Goal: Check status: Check status

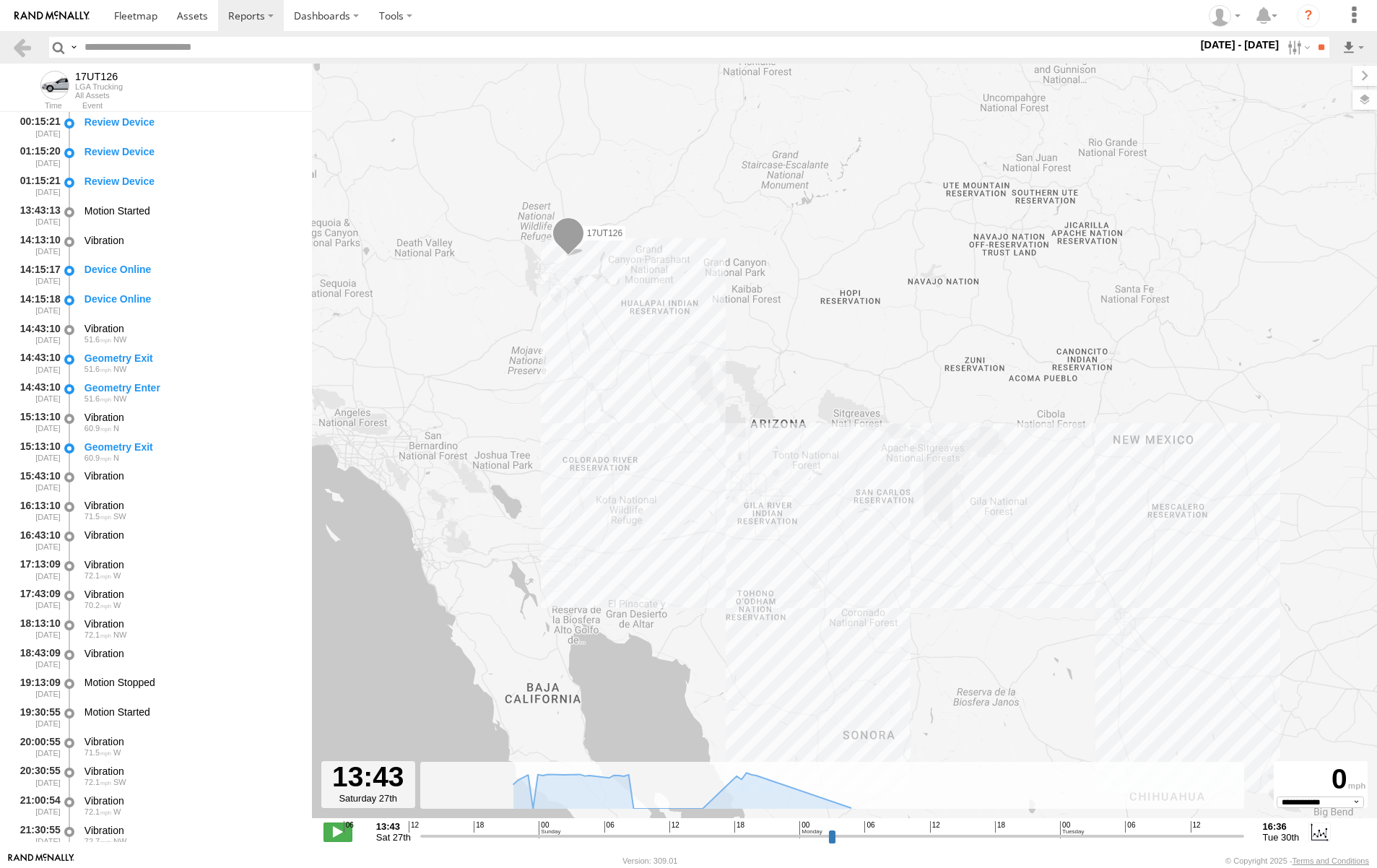
select select "**********"
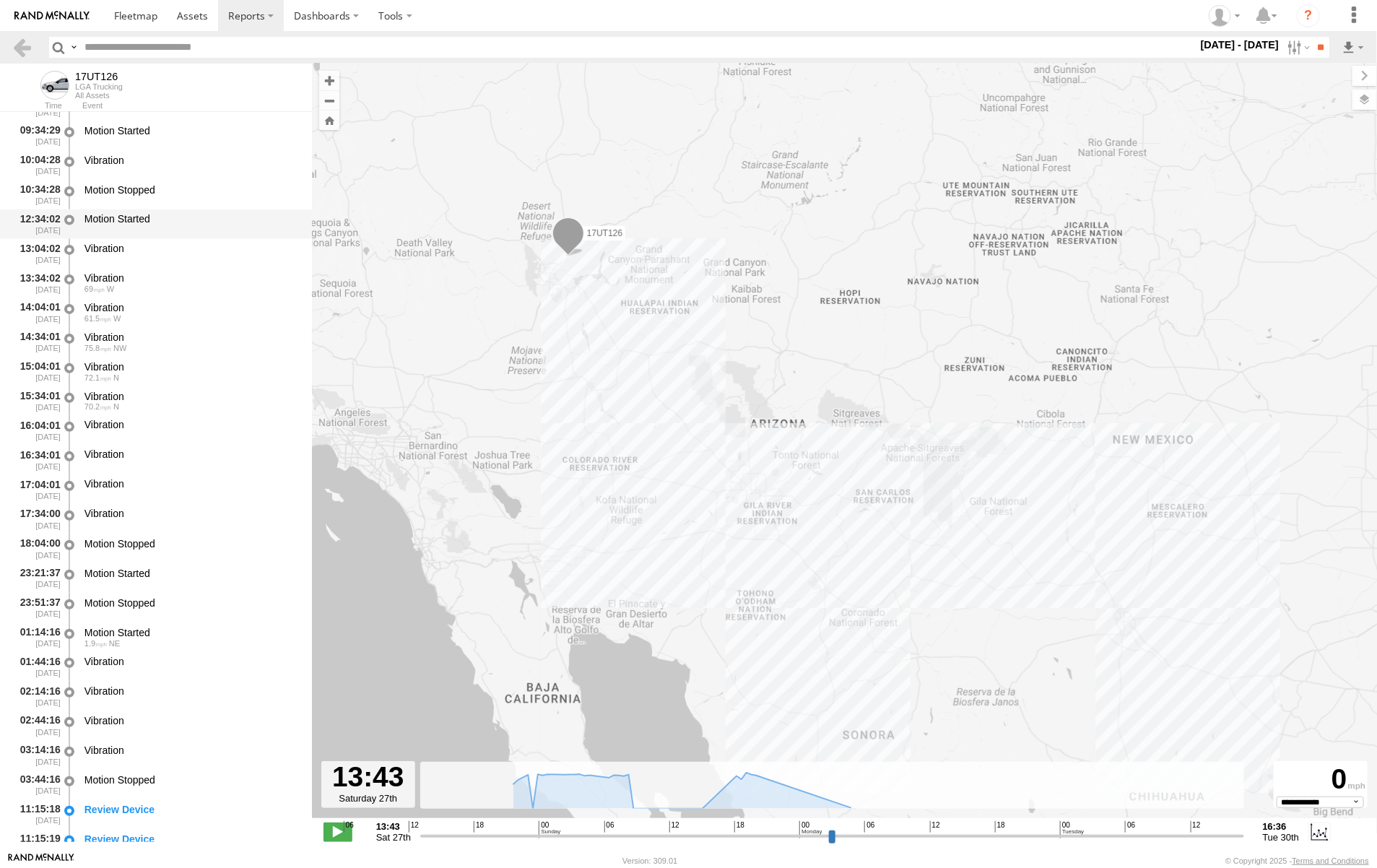
scroll to position [1263, 0]
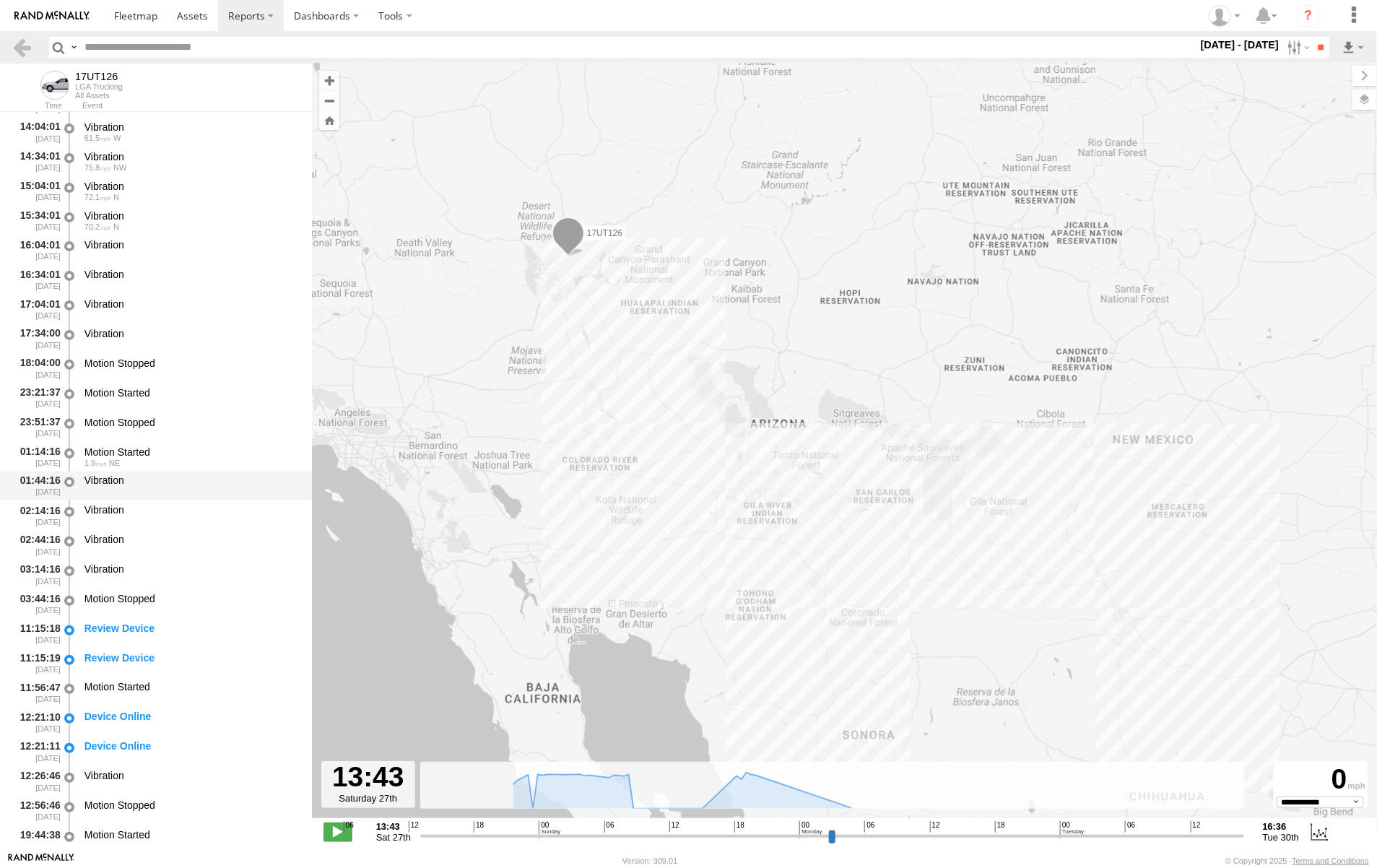
click at [143, 485] on div "Vibration" at bounding box center [191, 481] width 214 height 13
click at [44, 485] on div "01:44:16 [DATE]" at bounding box center [36, 486] width 50 height 27
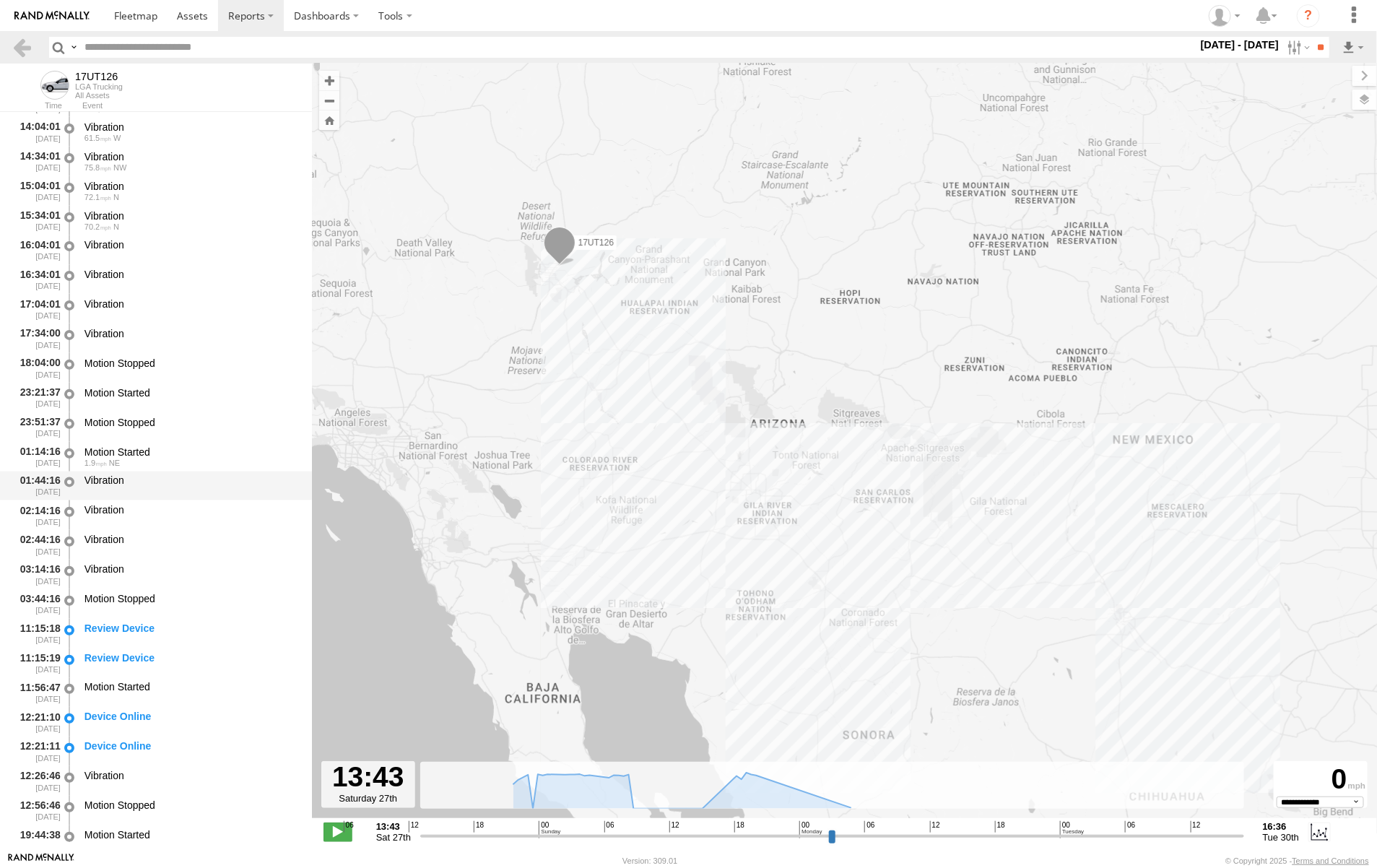
drag, startPoint x: 44, startPoint y: 485, endPoint x: 34, endPoint y: 475, distance: 14.1
click at [34, 475] on div "01:44:16 [DATE]" at bounding box center [36, 486] width 50 height 27
drag, startPoint x: 34, startPoint y: 475, endPoint x: 117, endPoint y: 475, distance: 83.0
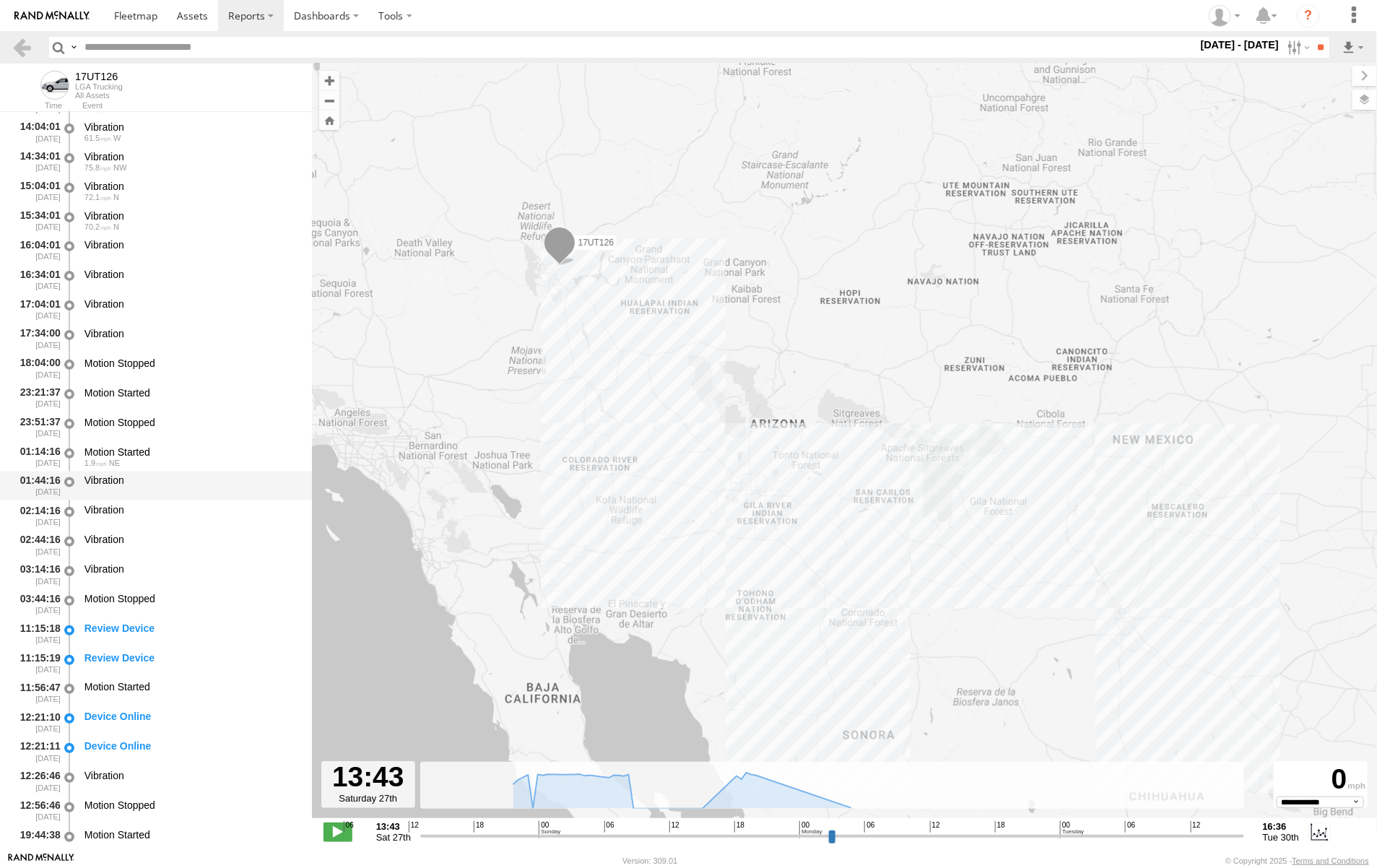
click at [116, 475] on div "Vibration" at bounding box center [191, 481] width 214 height 13
click at [117, 475] on div "Vibration" at bounding box center [191, 481] width 214 height 13
click at [117, 477] on div "Vibration" at bounding box center [191, 481] width 214 height 13
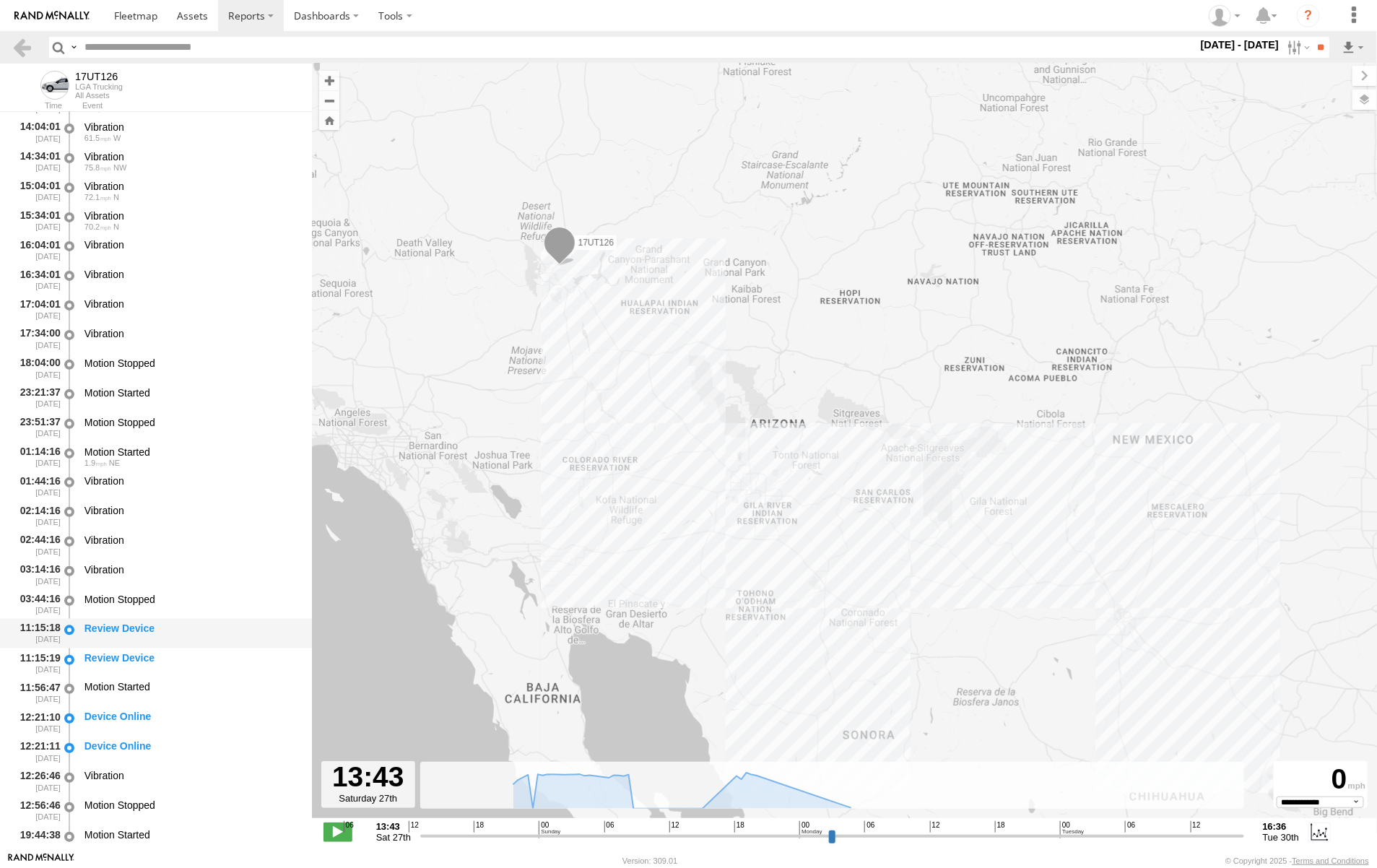
click at [119, 630] on div "Review Device" at bounding box center [191, 629] width 214 height 13
click at [112, 630] on div "Review Device" at bounding box center [191, 629] width 214 height 13
drag, startPoint x: 112, startPoint y: 630, endPoint x: 33, endPoint y: 630, distance: 79.0
click at [33, 630] on div "11:15:18 [DATE]" at bounding box center [36, 634] width 50 height 27
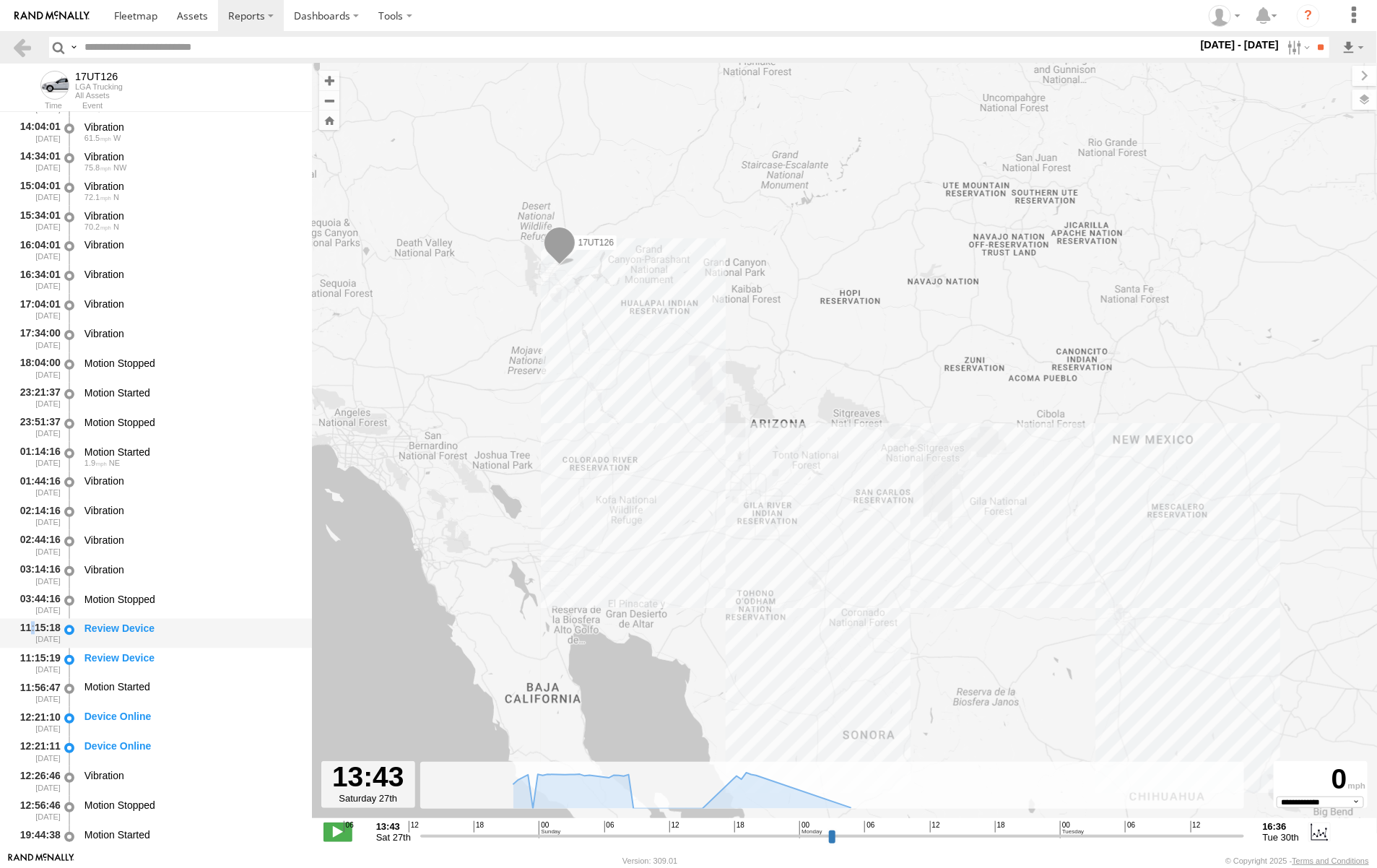
click at [33, 630] on div "11:15:18 [DATE]" at bounding box center [36, 634] width 50 height 27
click at [36, 626] on div "11:15:18 [DATE]" at bounding box center [36, 634] width 50 height 27
click at [36, 626] on div "11:15:18 [DATE]" at bounding box center [36, 634] width 50 height 27
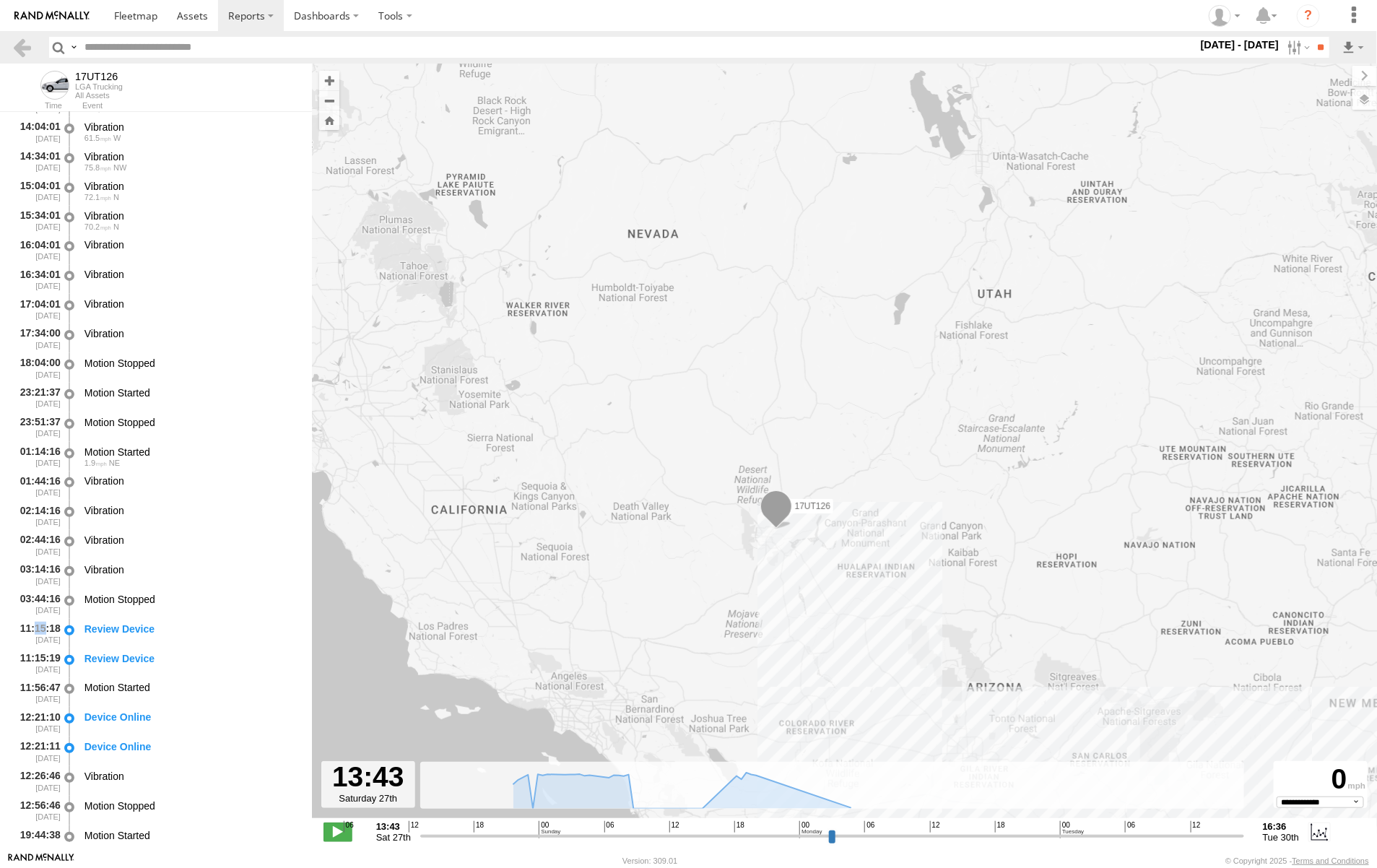
drag, startPoint x: 600, startPoint y: 344, endPoint x: 807, endPoint y: 680, distance: 394.6
click at [807, 680] on div "17UT126" at bounding box center [844, 448] width 1065 height 769
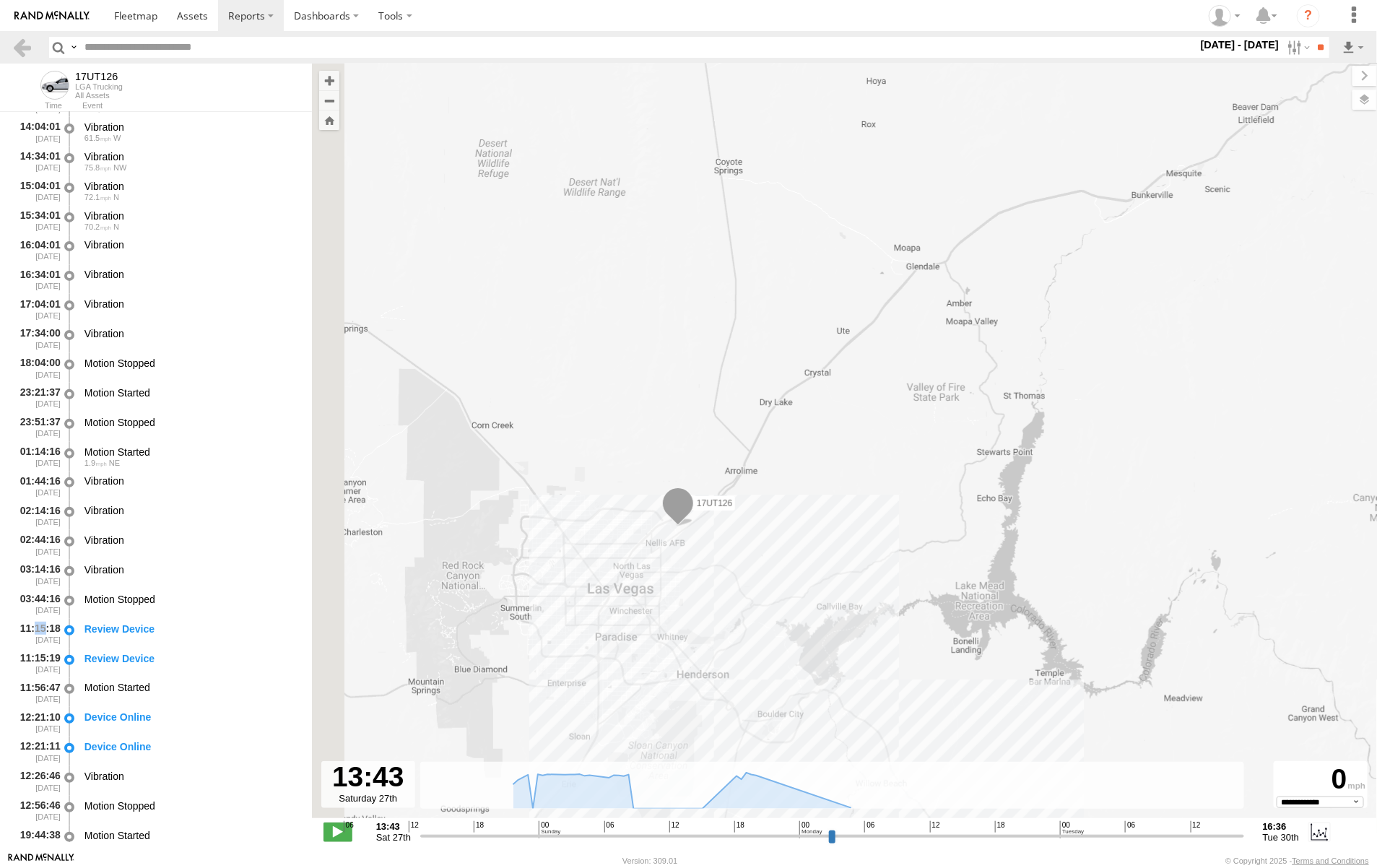
drag, startPoint x: 585, startPoint y: 511, endPoint x: 816, endPoint y: 539, distance: 232.7
click at [816, 539] on div "17UT126" at bounding box center [844, 448] width 1065 height 769
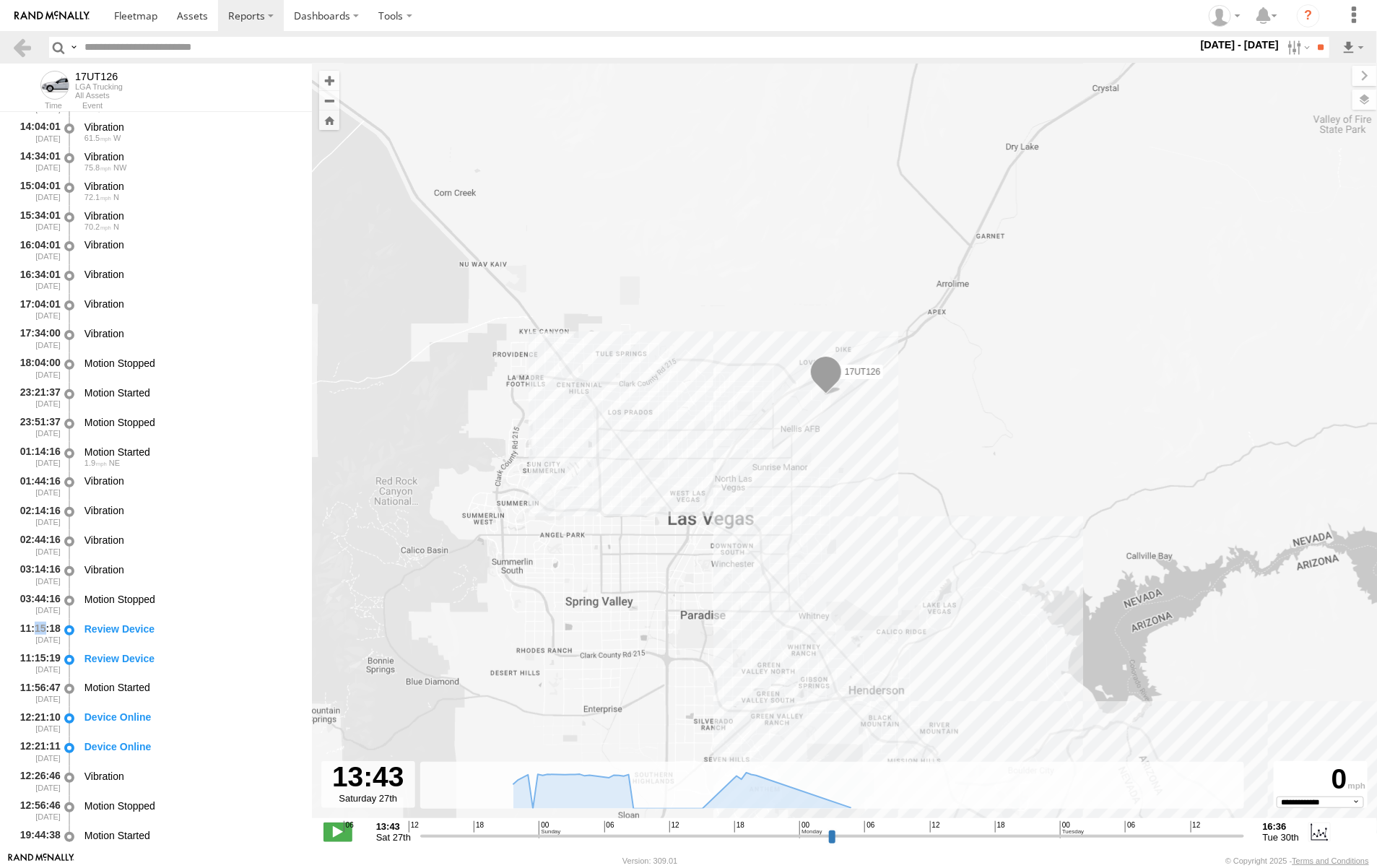
drag, startPoint x: 778, startPoint y: 544, endPoint x: 1014, endPoint y: 406, distance: 273.4
click at [1014, 406] on div "17UT126" at bounding box center [844, 448] width 1065 height 769
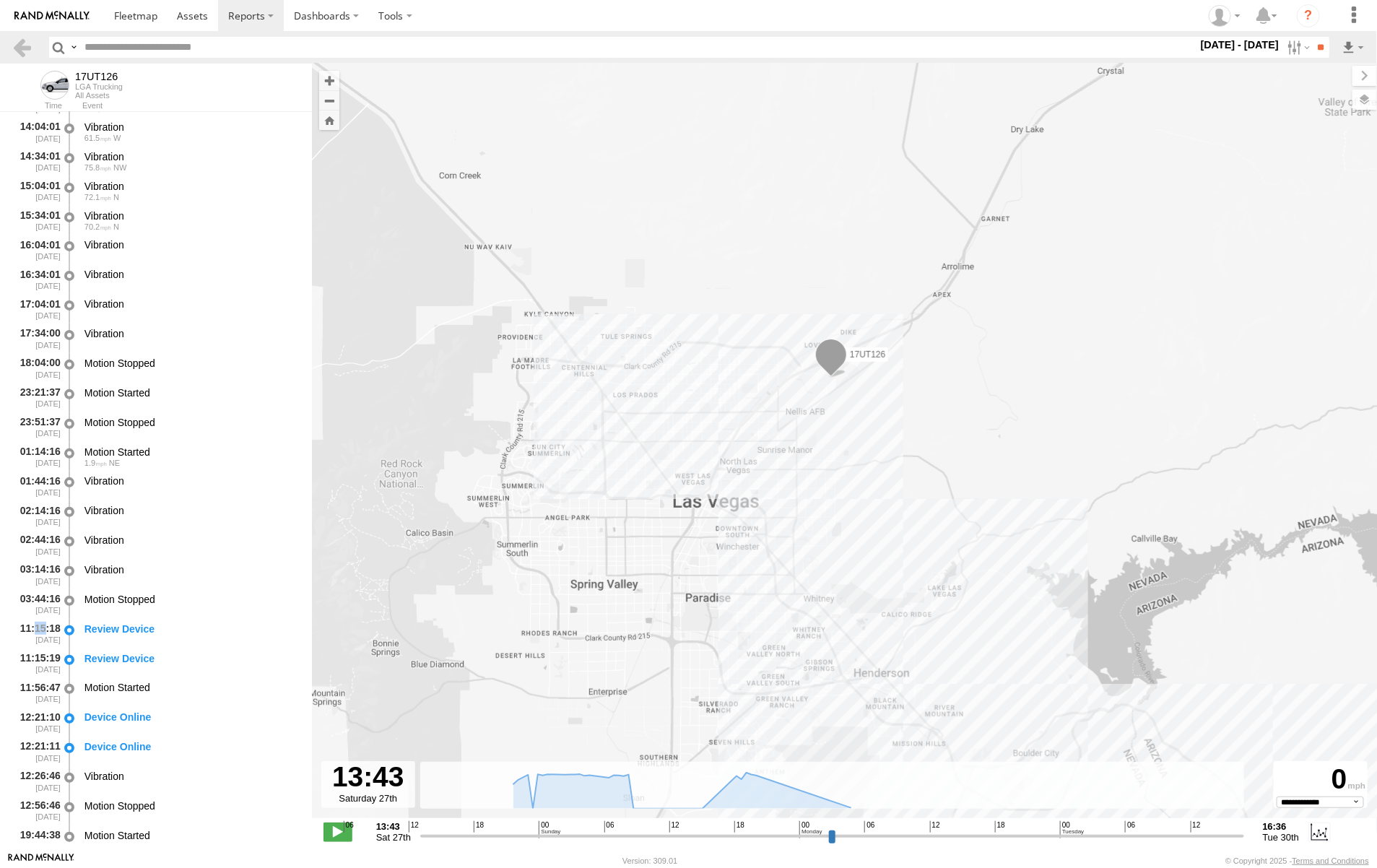
click at [728, 441] on div "17UT126" at bounding box center [844, 448] width 1065 height 769
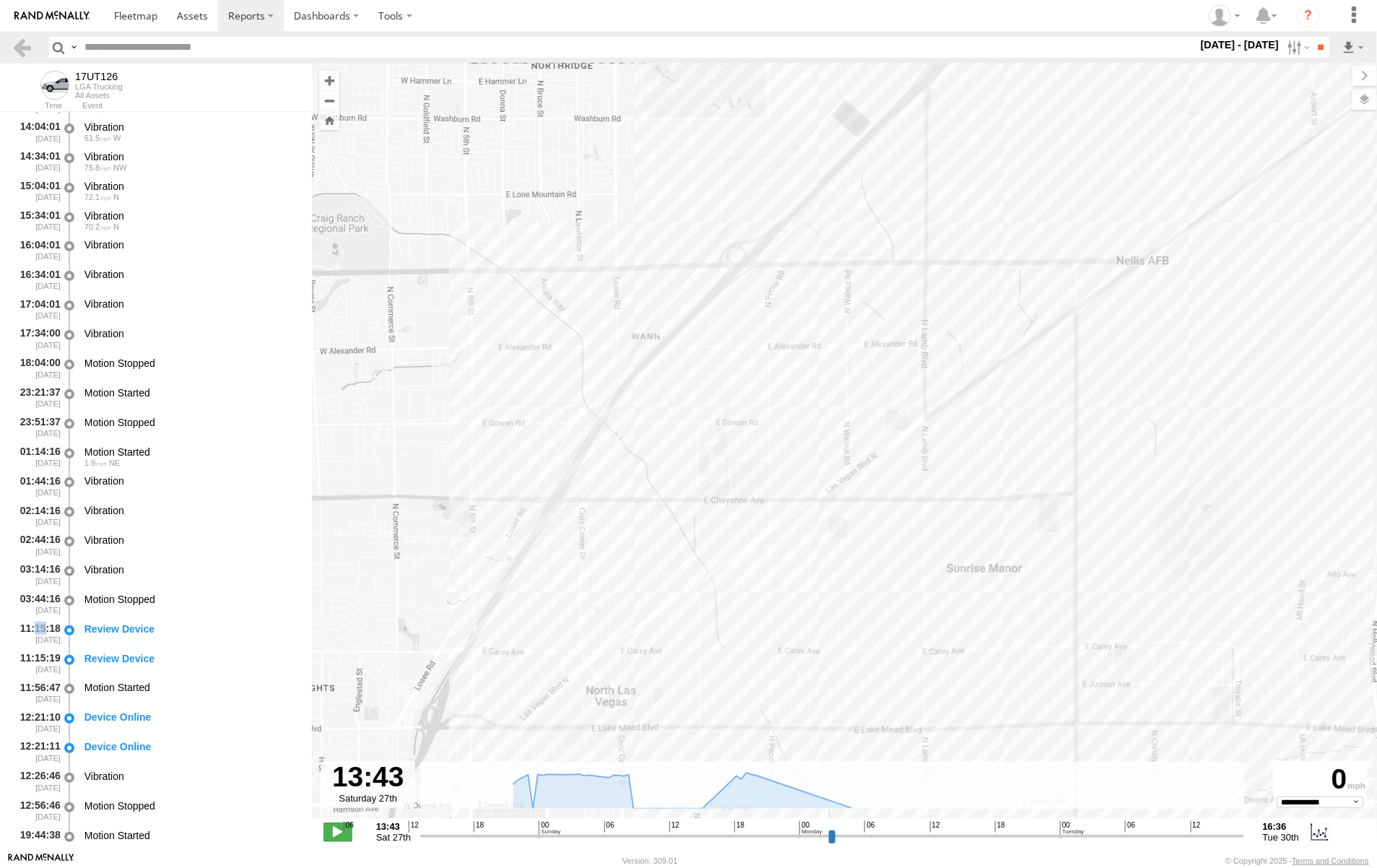
drag, startPoint x: 803, startPoint y: 457, endPoint x: 1381, endPoint y: 481, distance: 578.5
click at [1376, 481] on html at bounding box center [688, 434] width 1377 height 868
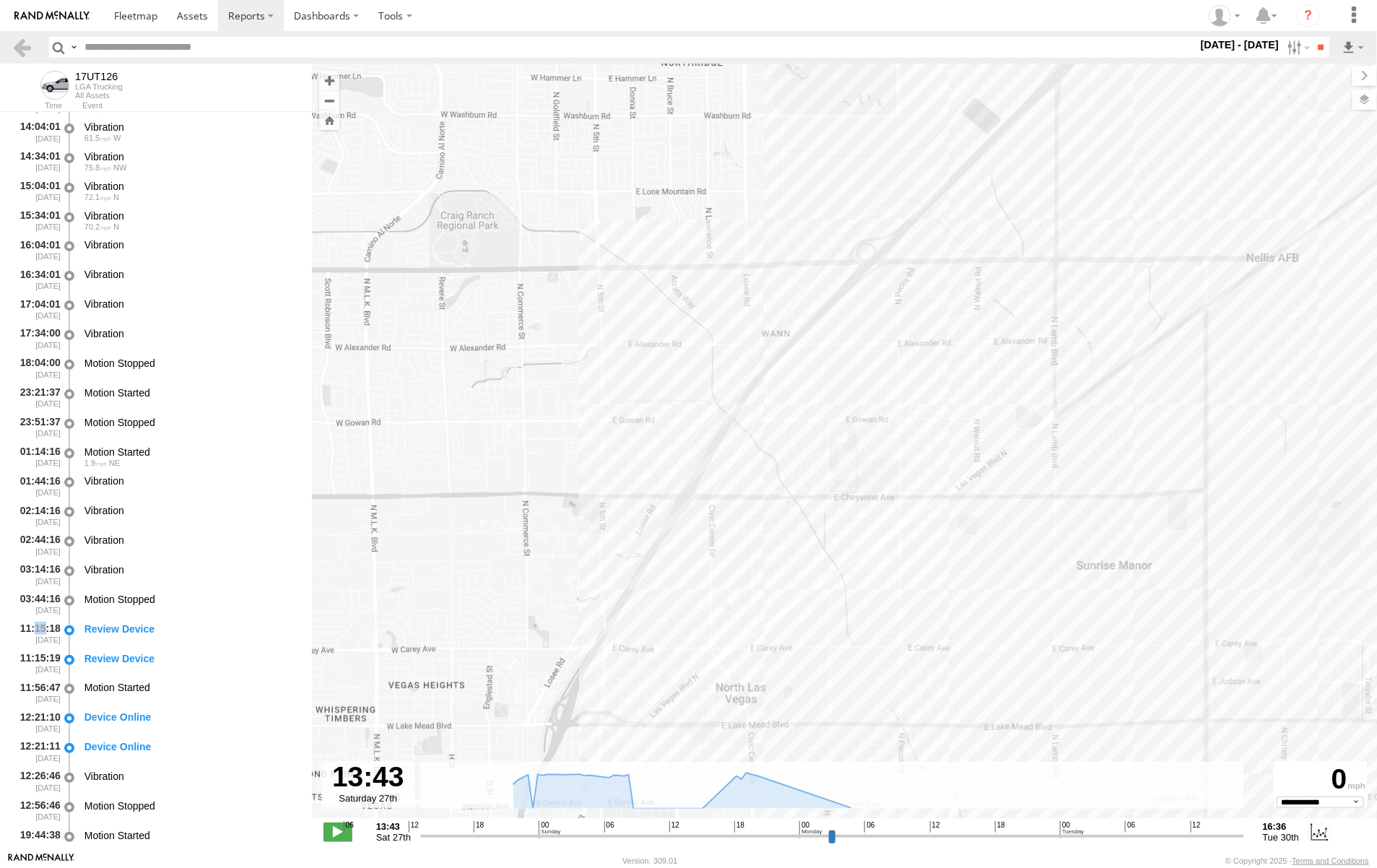
drag, startPoint x: 738, startPoint y: 473, endPoint x: 994, endPoint y: 470, distance: 256.0
click at [993, 470] on div "17UT126" at bounding box center [844, 448] width 1065 height 769
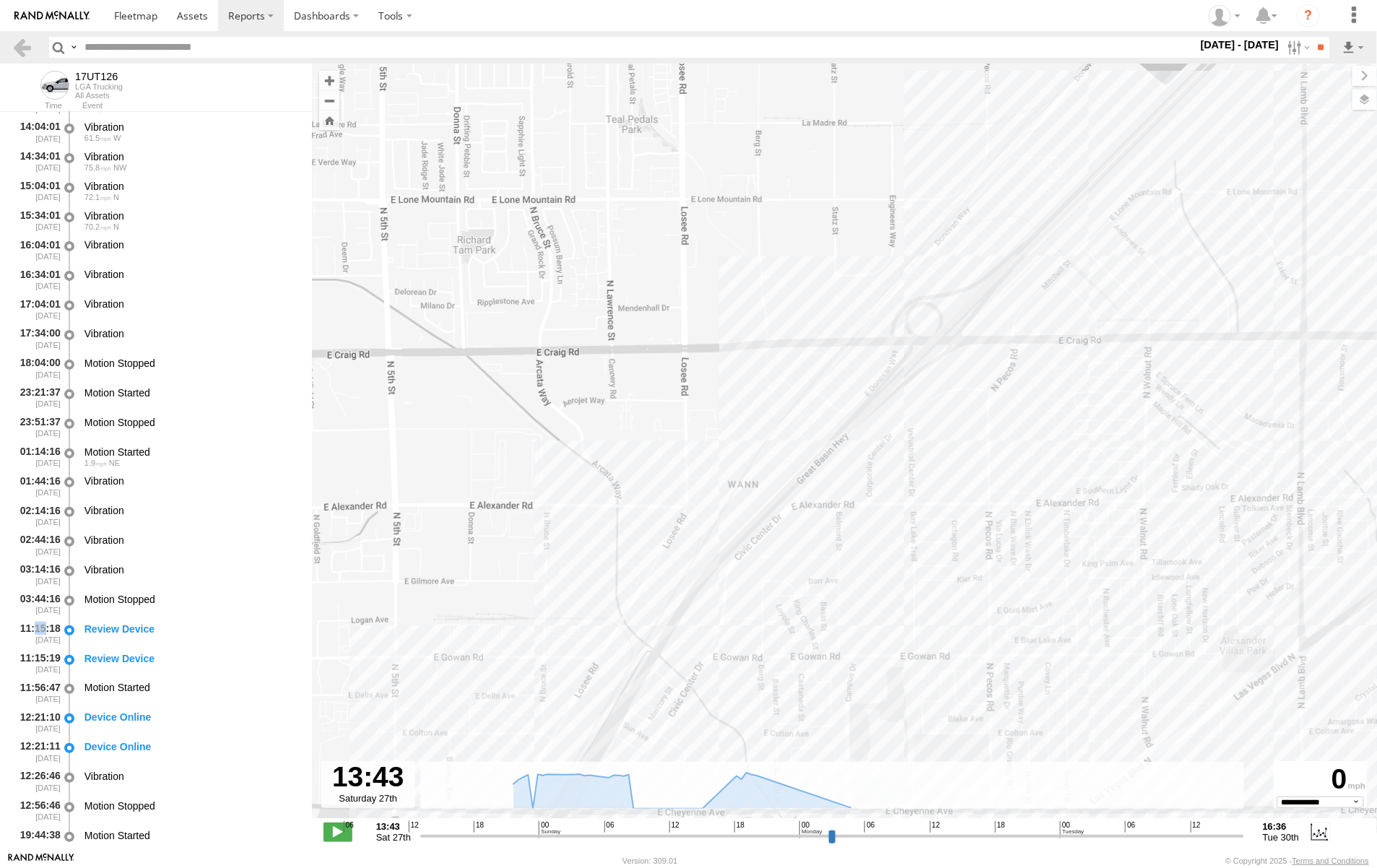
drag, startPoint x: 966, startPoint y: 359, endPoint x: 861, endPoint y: 646, distance: 305.6
click at [863, 647] on div "17UT126" at bounding box center [844, 448] width 1065 height 769
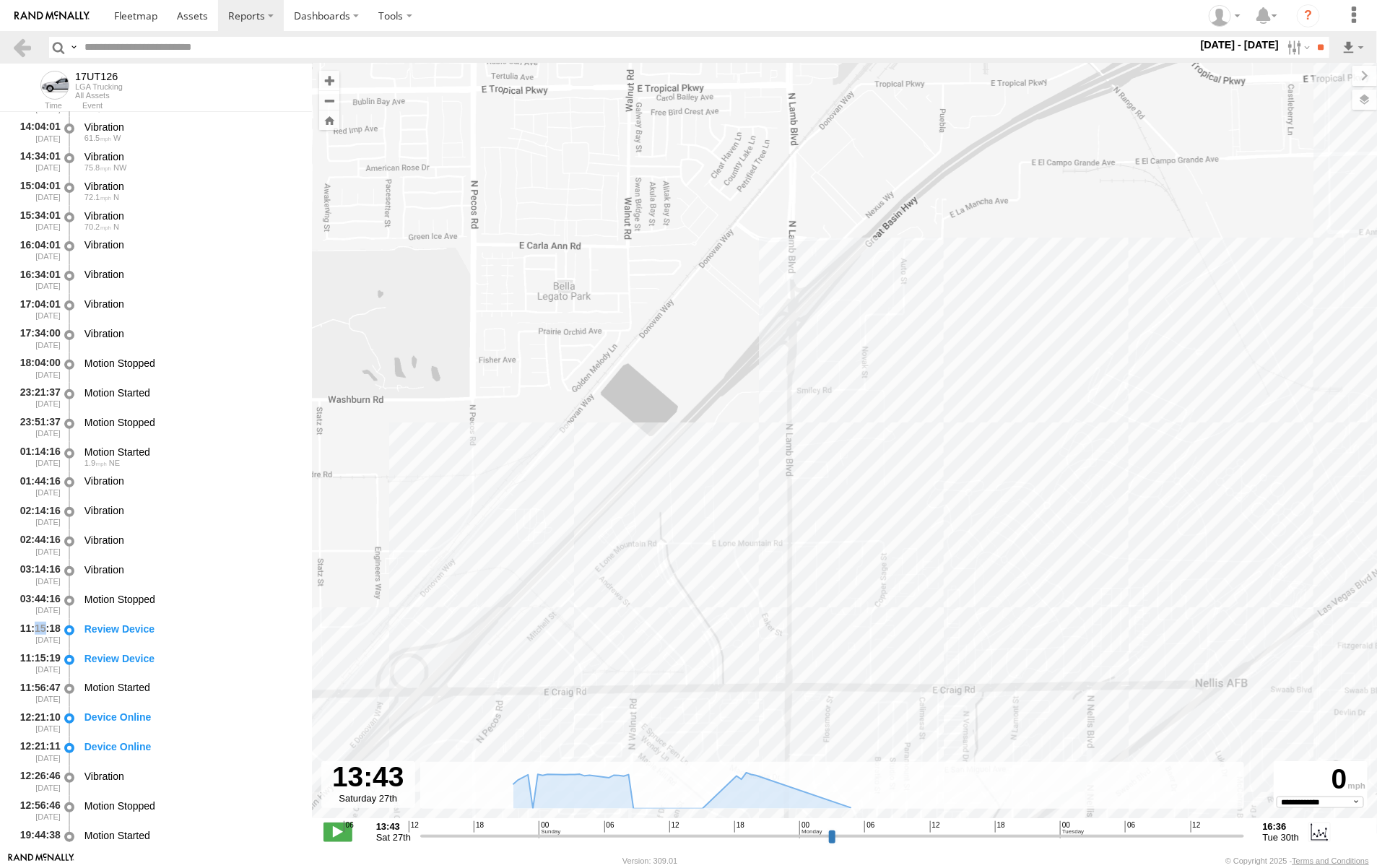
drag, startPoint x: 1009, startPoint y: 291, endPoint x: 513, endPoint y: 635, distance: 603.6
click at [513, 635] on div "17UT126" at bounding box center [844, 448] width 1065 height 769
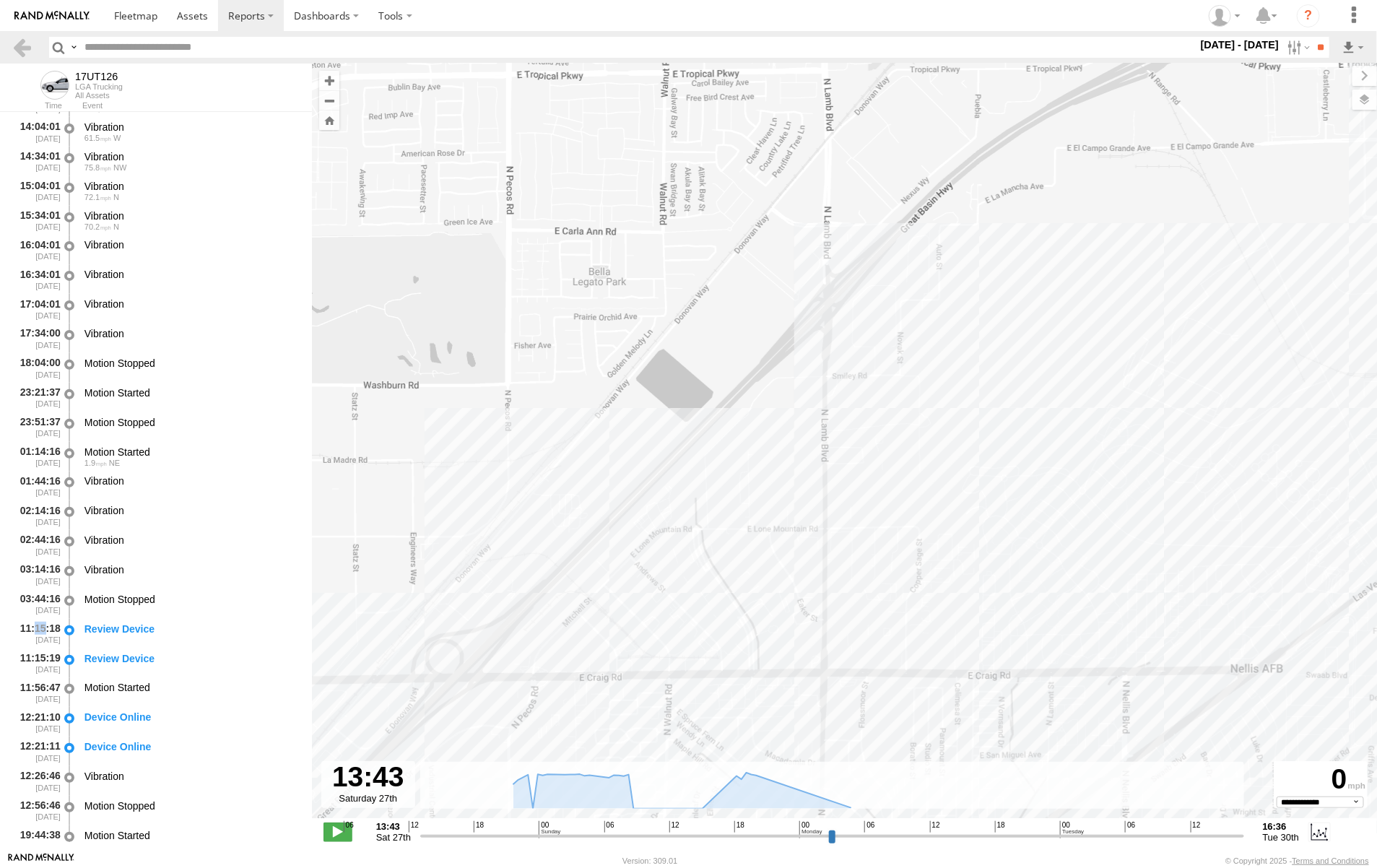
click at [478, 562] on div "17UT126" at bounding box center [844, 448] width 1065 height 769
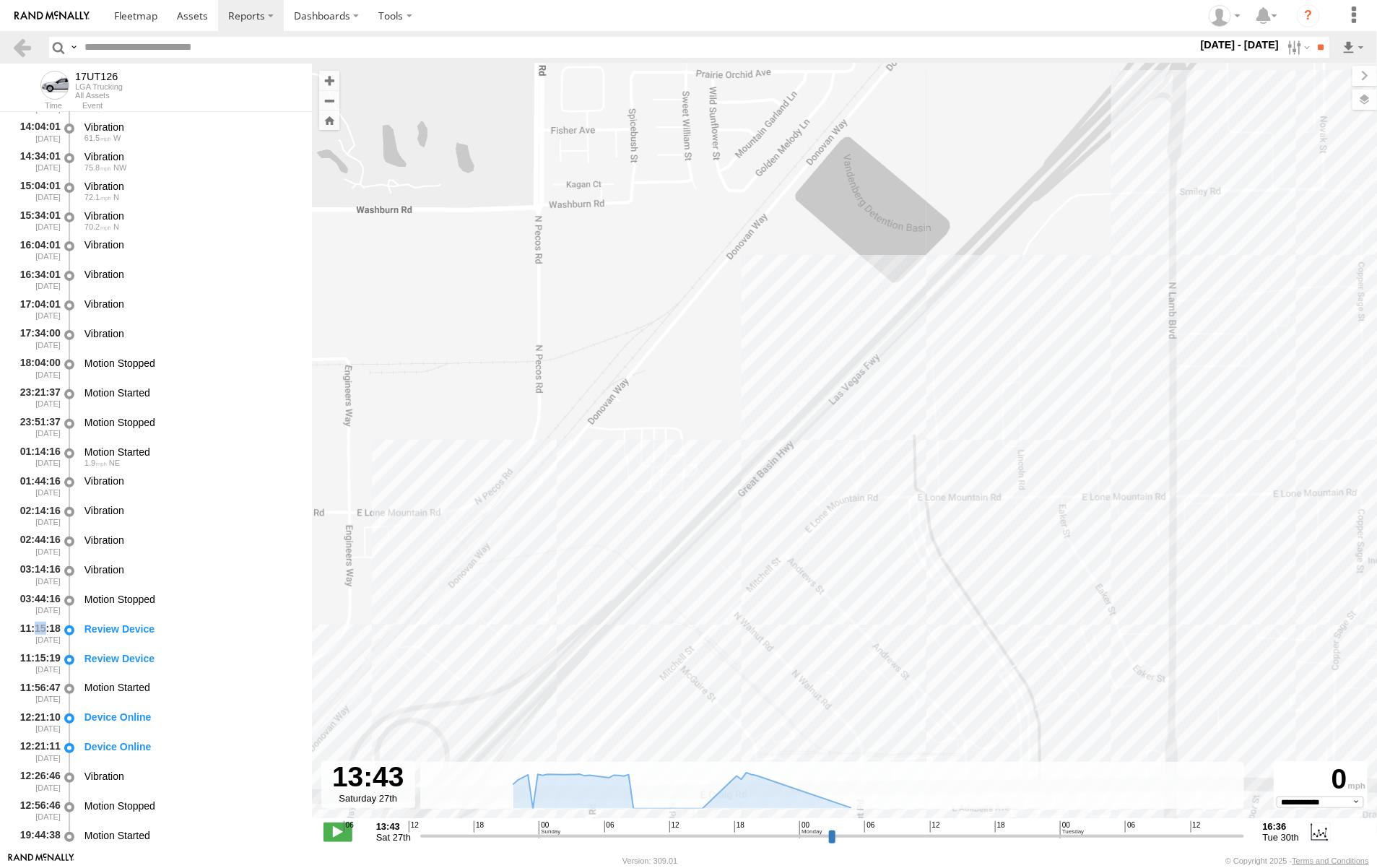
click at [473, 558] on div "17UT126" at bounding box center [844, 448] width 1065 height 769
click at [474, 558] on div "17UT126" at bounding box center [844, 448] width 1065 height 769
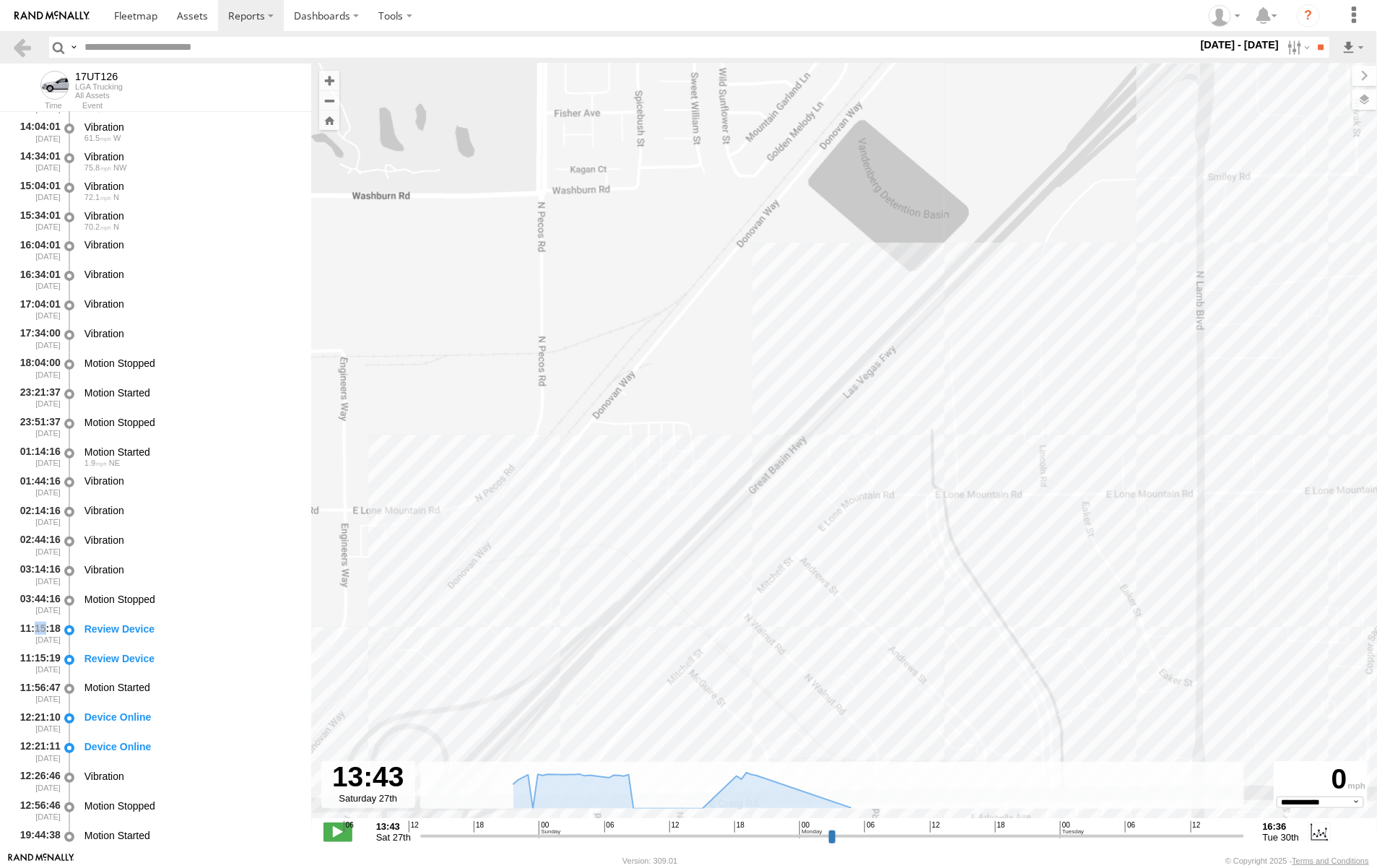
click at [474, 558] on div "17UT126" at bounding box center [844, 448] width 1065 height 769
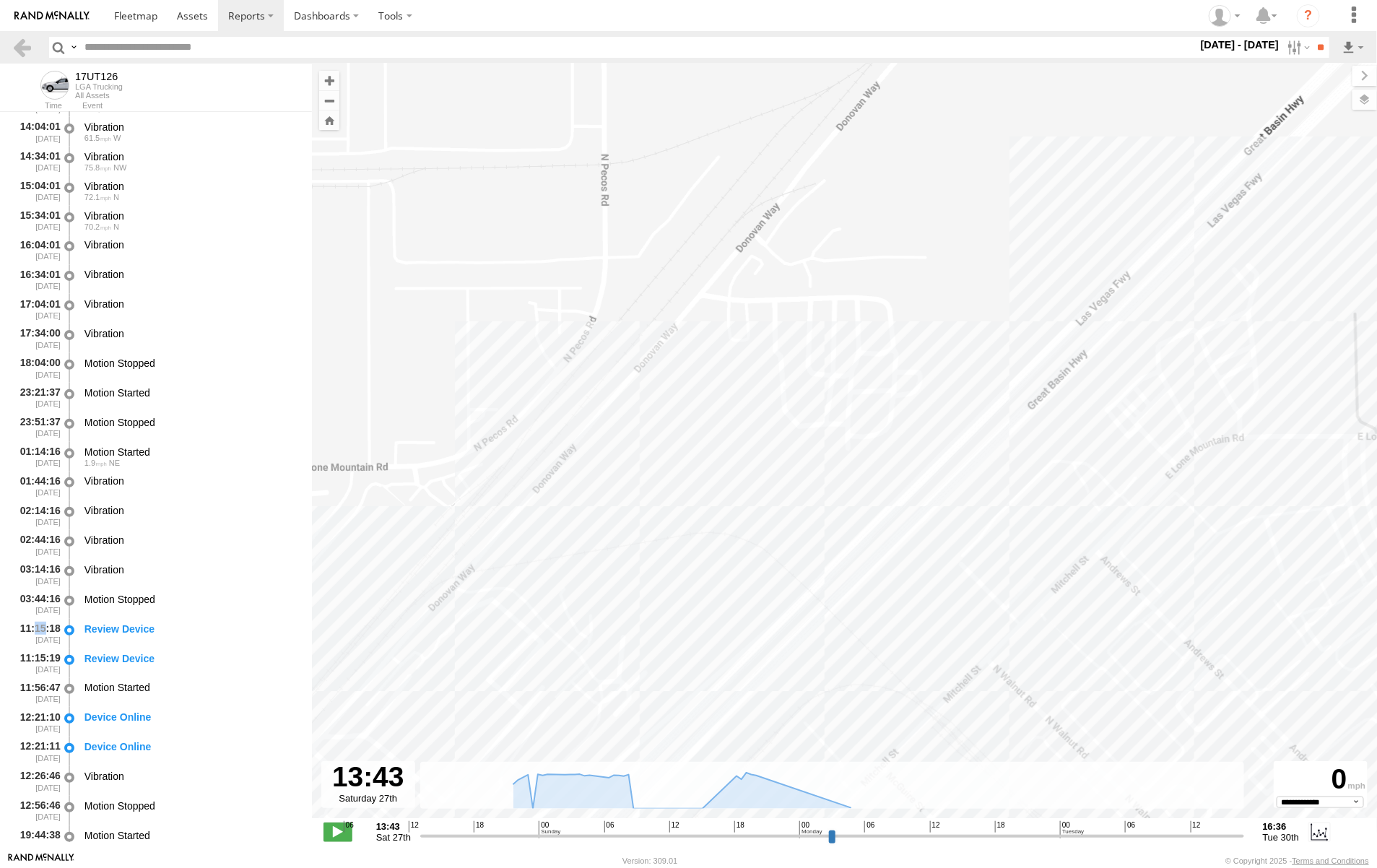
click at [474, 556] on div "17UT126" at bounding box center [844, 448] width 1065 height 769
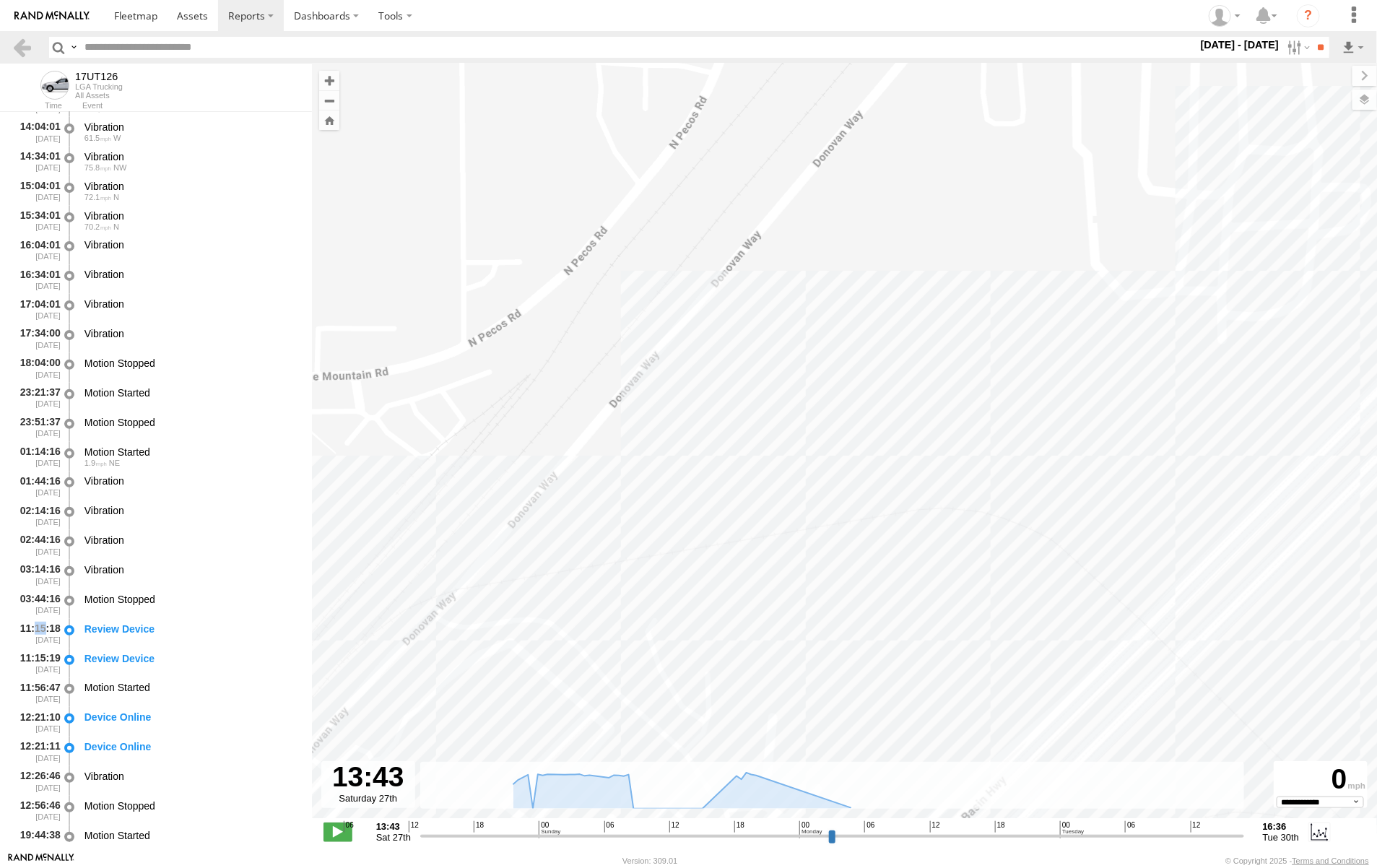
click at [474, 556] on div "17UT126" at bounding box center [844, 448] width 1065 height 769
drag, startPoint x: 567, startPoint y: 481, endPoint x: 1012, endPoint y: 348, distance: 464.5
click at [1009, 354] on div "17UT126" at bounding box center [844, 448] width 1065 height 769
click at [1017, 324] on div "17UT126" at bounding box center [844, 448] width 1065 height 769
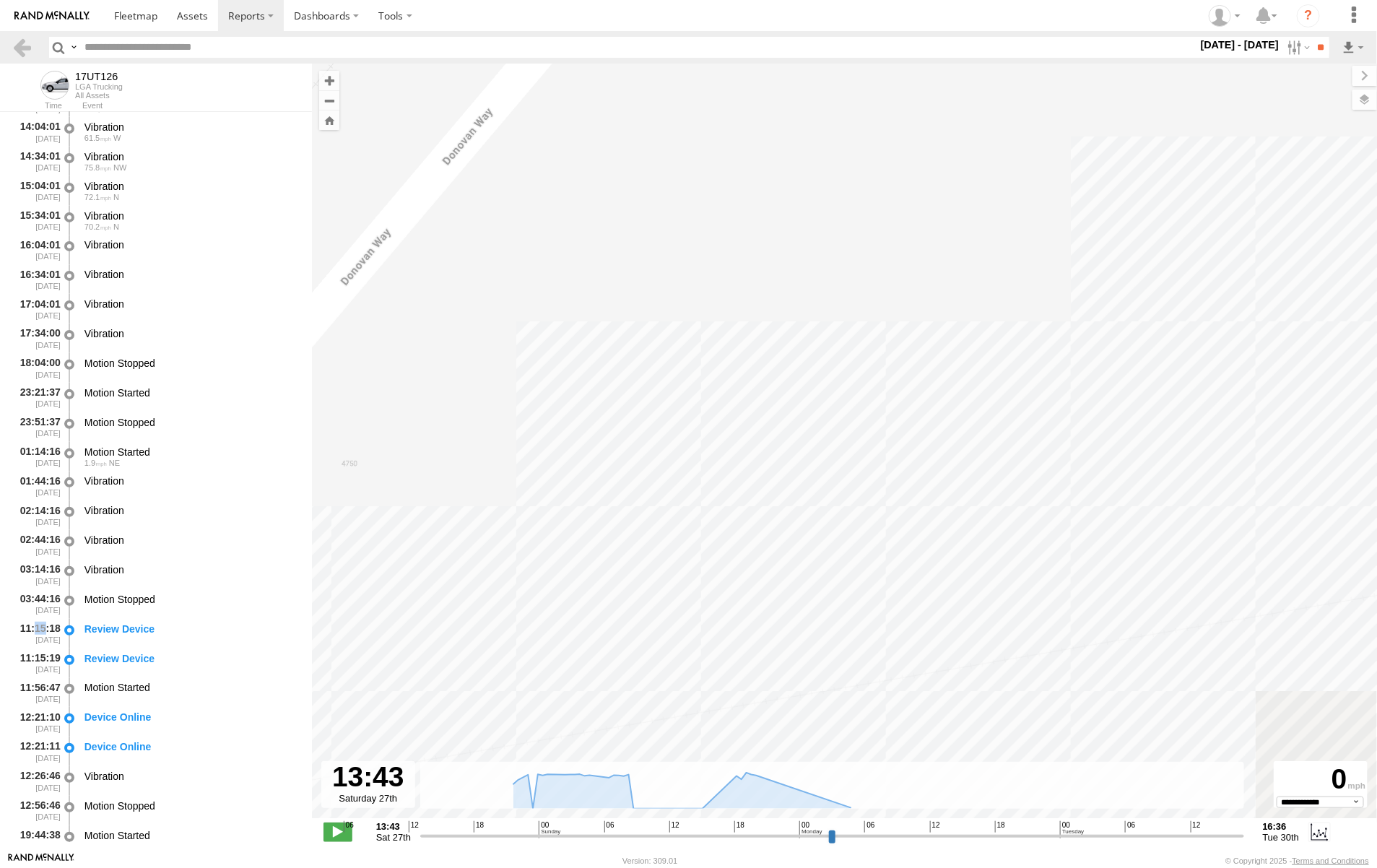
drag, startPoint x: 1135, startPoint y: 365, endPoint x: 497, endPoint y: 638, distance: 694.0
click at [498, 638] on div "17UT126" at bounding box center [844, 448] width 1065 height 769
drag, startPoint x: 1161, startPoint y: 470, endPoint x: 568, endPoint y: 697, distance: 635.0
click at [568, 697] on div "17UT126" at bounding box center [844, 448] width 1065 height 769
drag, startPoint x: 1121, startPoint y: 459, endPoint x: 939, endPoint y: 568, distance: 212.1
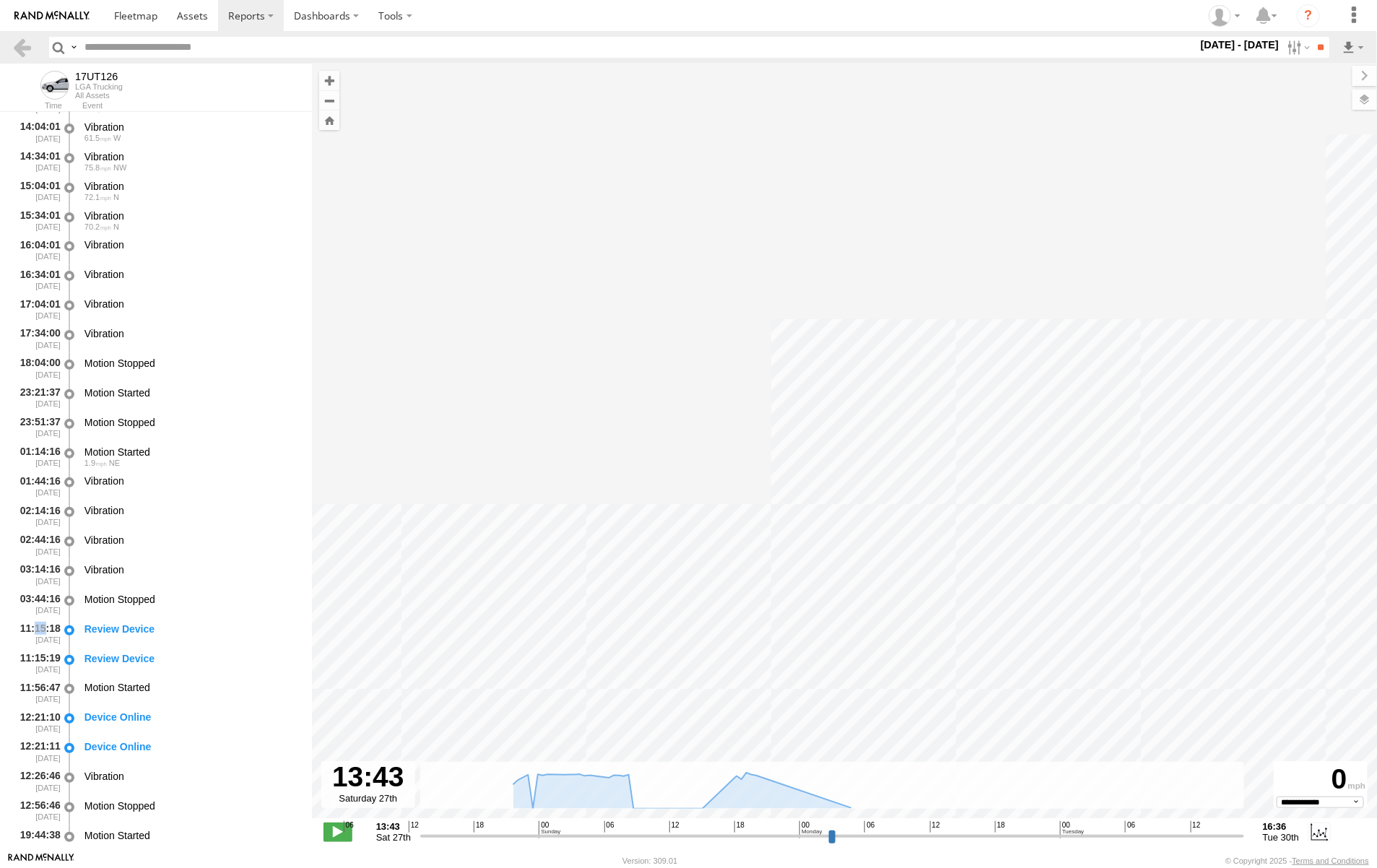
click at [939, 568] on div "17UT126" at bounding box center [844, 448] width 1065 height 769
drag, startPoint x: 1281, startPoint y: 448, endPoint x: 580, endPoint y: 669, distance: 735.0
click at [580, 669] on div "17UT126" at bounding box center [844, 448] width 1065 height 769
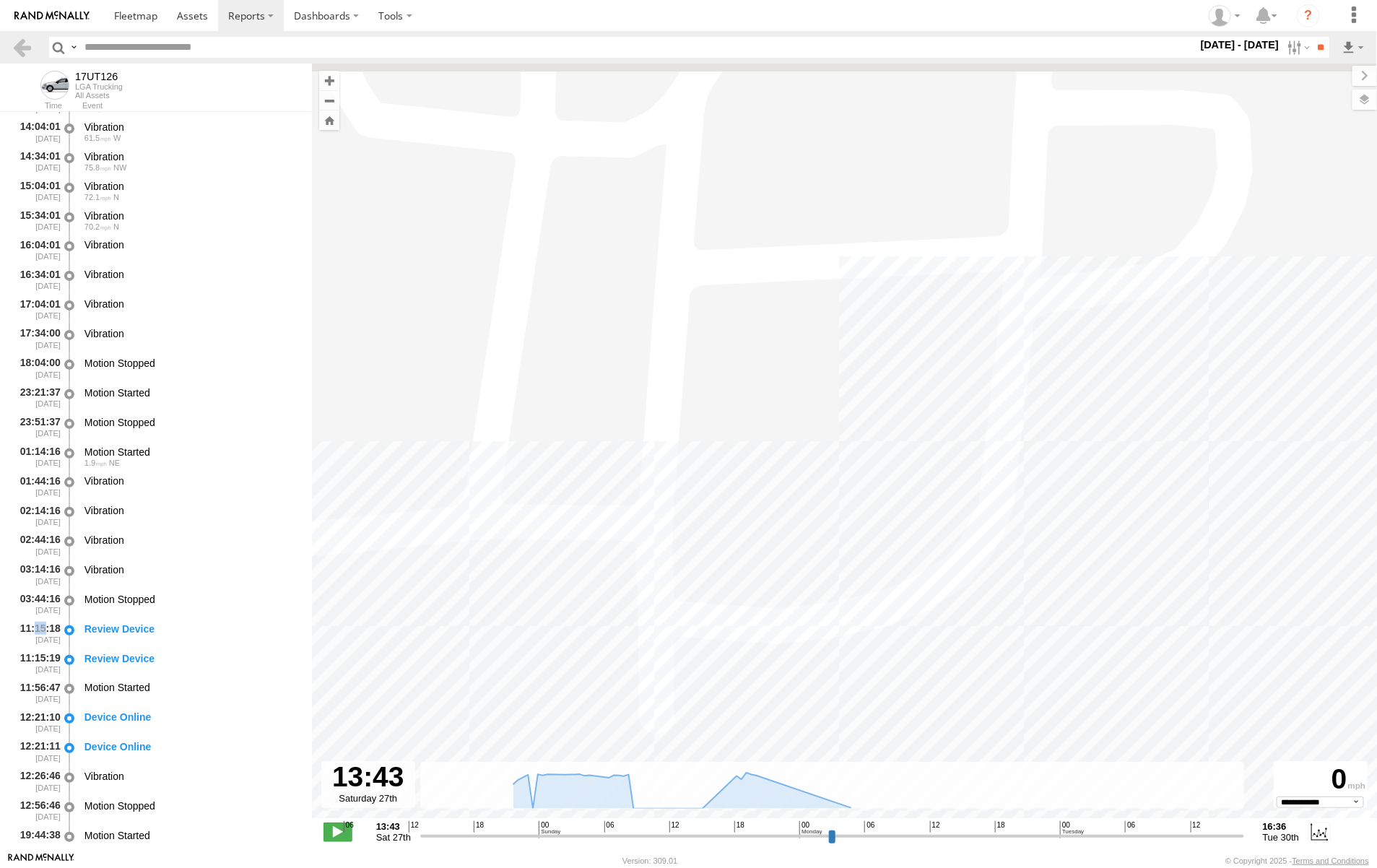
drag, startPoint x: 1116, startPoint y: 489, endPoint x: 506, endPoint y: 723, distance: 653.3
click at [439, 741] on div "17UT126" at bounding box center [844, 448] width 1065 height 769
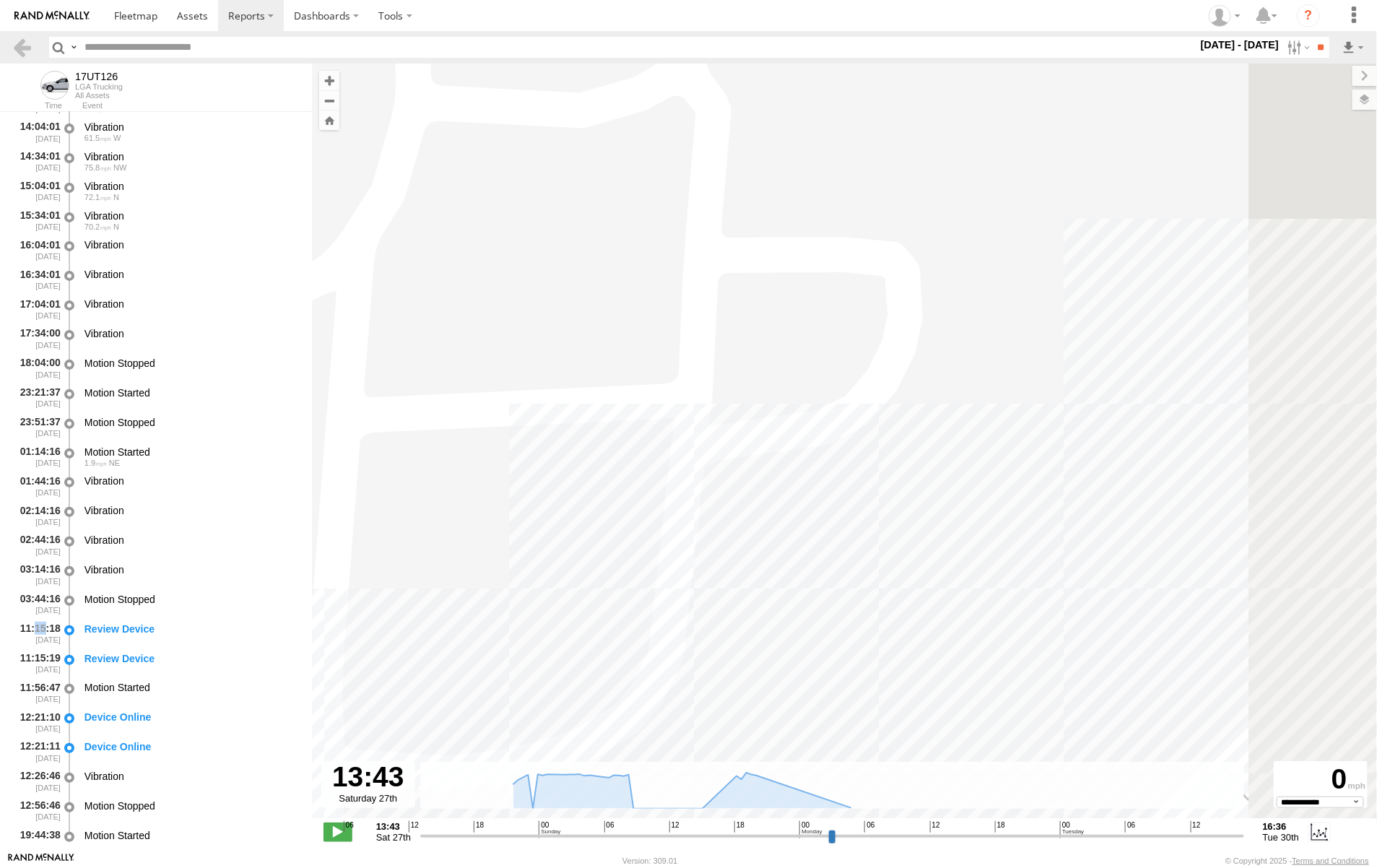
drag, startPoint x: 1159, startPoint y: 508, endPoint x: 603, endPoint y: 763, distance: 611.7
click at [560, 795] on div "← Move left → Move right ↑ Move up ↓ Move down + Zoom in - Zoom out Home Jump l…" at bounding box center [844, 458] width 1065 height 788
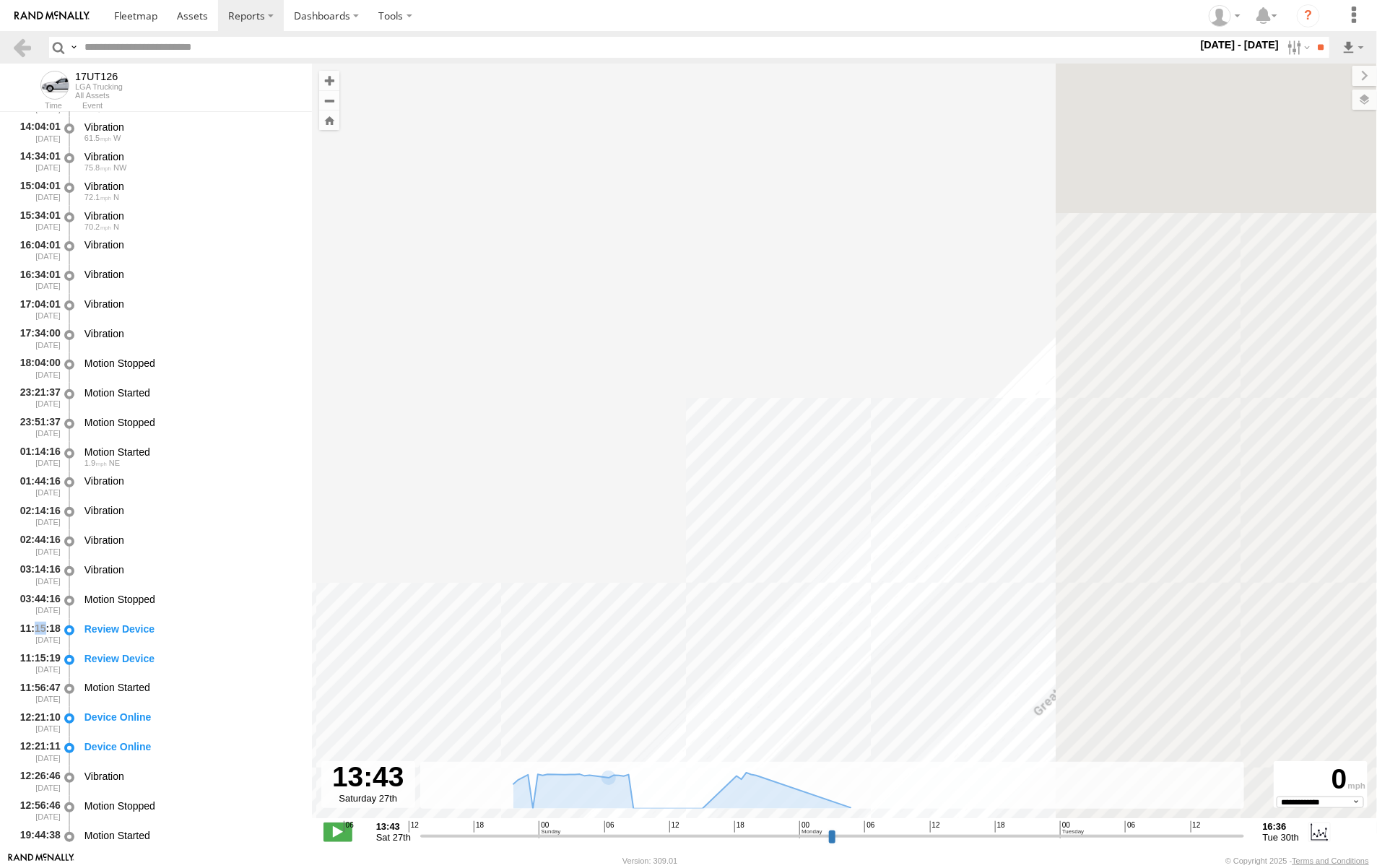
drag, startPoint x: 1202, startPoint y: 532, endPoint x: 700, endPoint y: 712, distance: 533.3
click at [699, 713] on div "17UT126" at bounding box center [844, 448] width 1065 height 769
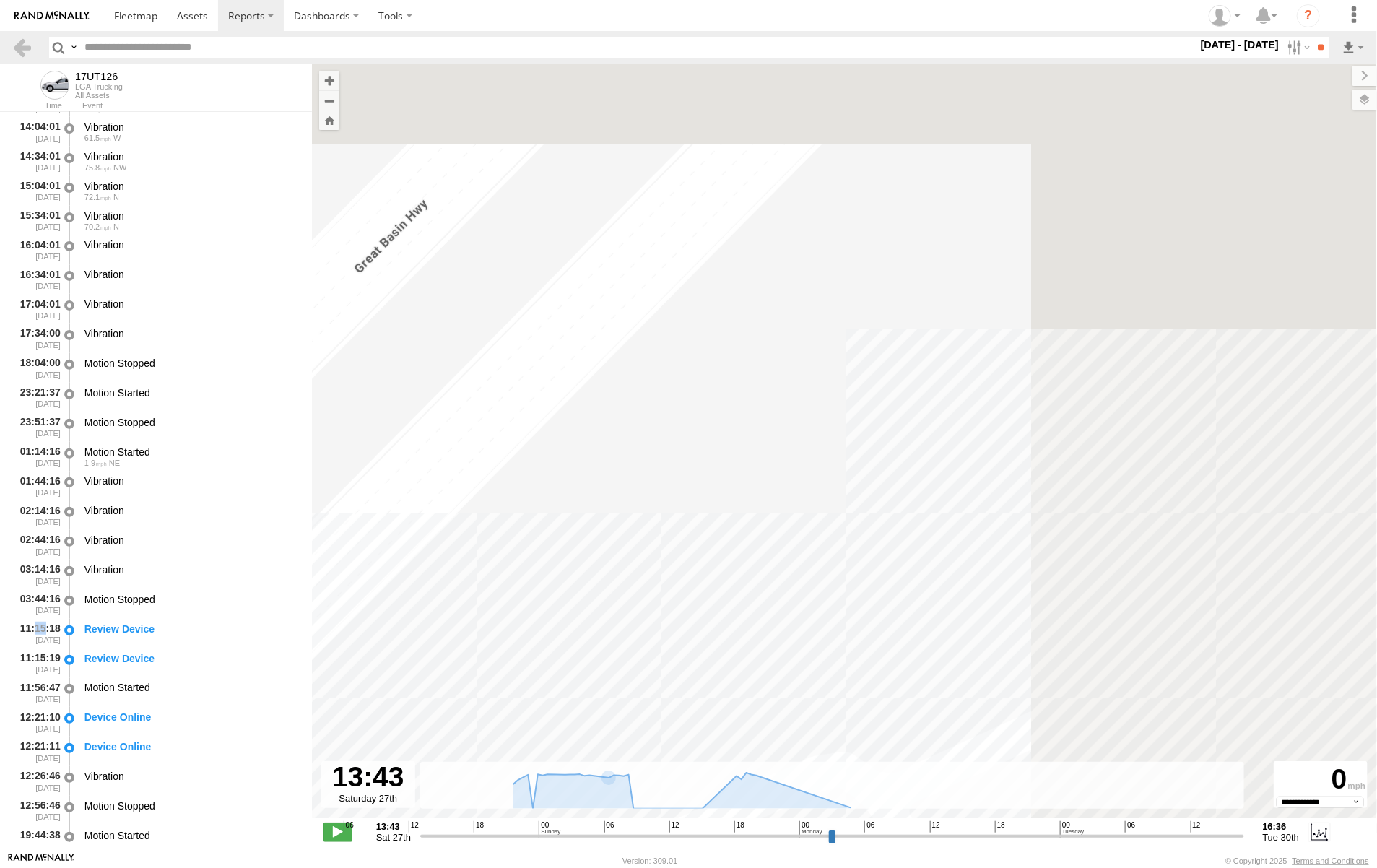
drag, startPoint x: 1214, startPoint y: 473, endPoint x: 576, endPoint y: 766, distance: 702.1
click at [576, 766] on div "← Move left → Move right ↑ Move up ↓ Move down + Zoom in - Zoom out Home Jump l…" at bounding box center [844, 458] width 1065 height 788
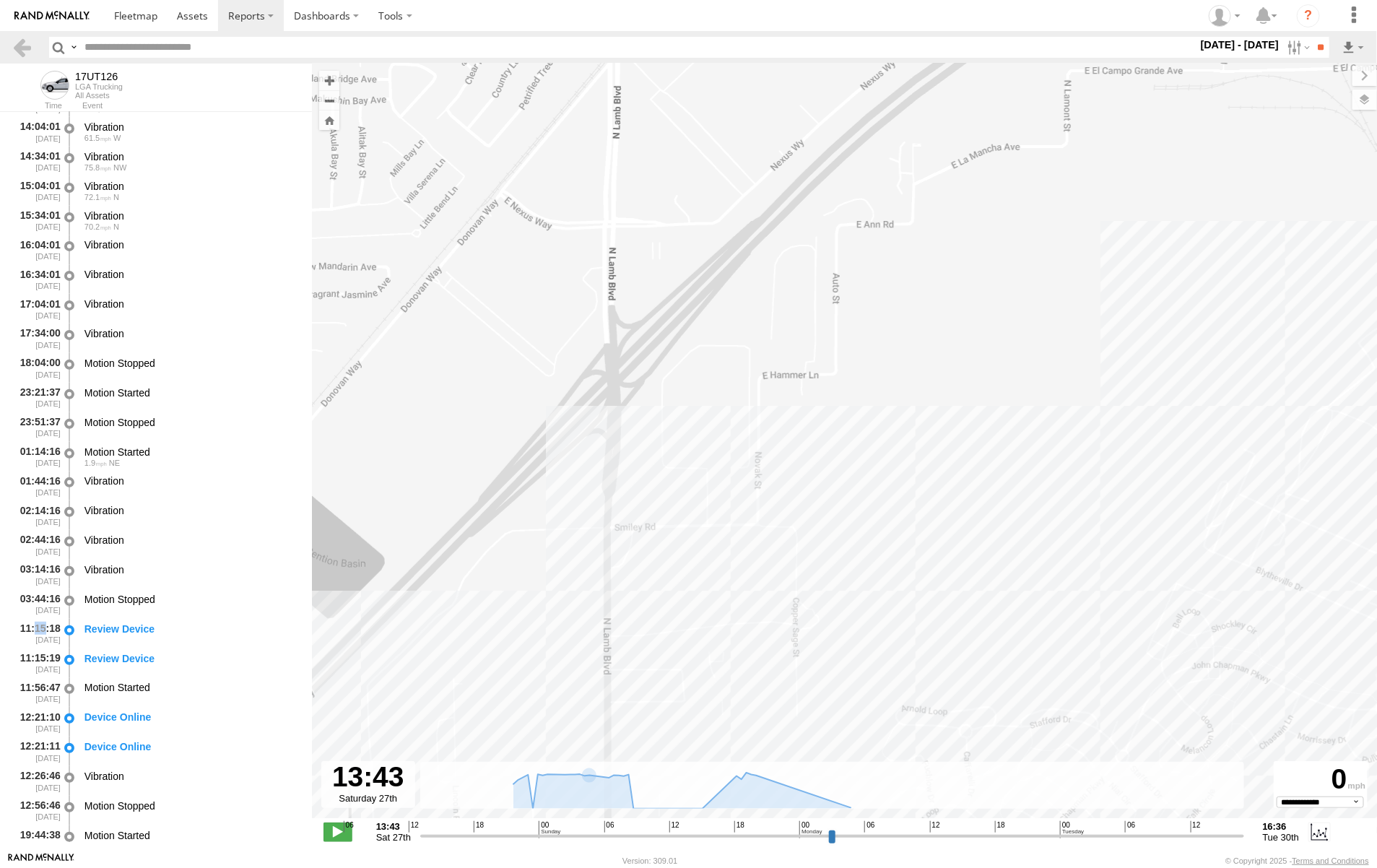
drag, startPoint x: 1316, startPoint y: 554, endPoint x: 502, endPoint y: 762, distance: 840.2
click at [511, 758] on div "17UT126" at bounding box center [844, 448] width 1065 height 769
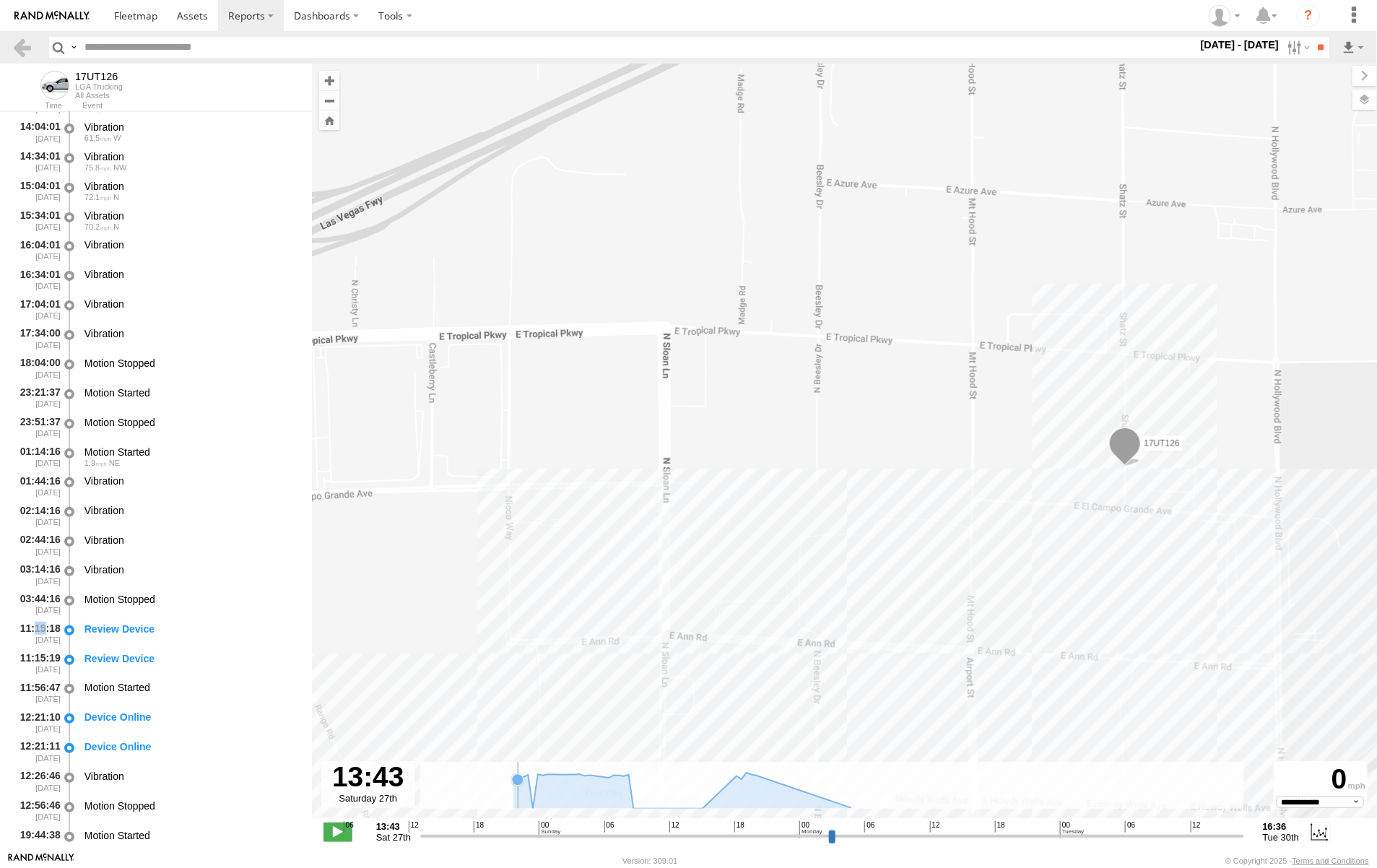
drag, startPoint x: 1304, startPoint y: 493, endPoint x: 517, endPoint y: 782, distance: 838.4
click at [517, 782] on div "← Move left → Move right ↑ Move up ↓ Move down + Zoom in - Zoom out Home Jump l…" at bounding box center [844, 458] width 1065 height 788
click at [1060, 542] on div "17UT126" at bounding box center [844, 448] width 1065 height 769
click at [1127, 463] on span at bounding box center [1125, 446] width 32 height 39
click at [1134, 494] on div "17UT126 17UT126 All Assets Apex [GEOGRAPHIC_DATA] , 0 13:44:57 [DATE]" at bounding box center [844, 448] width 1065 height 769
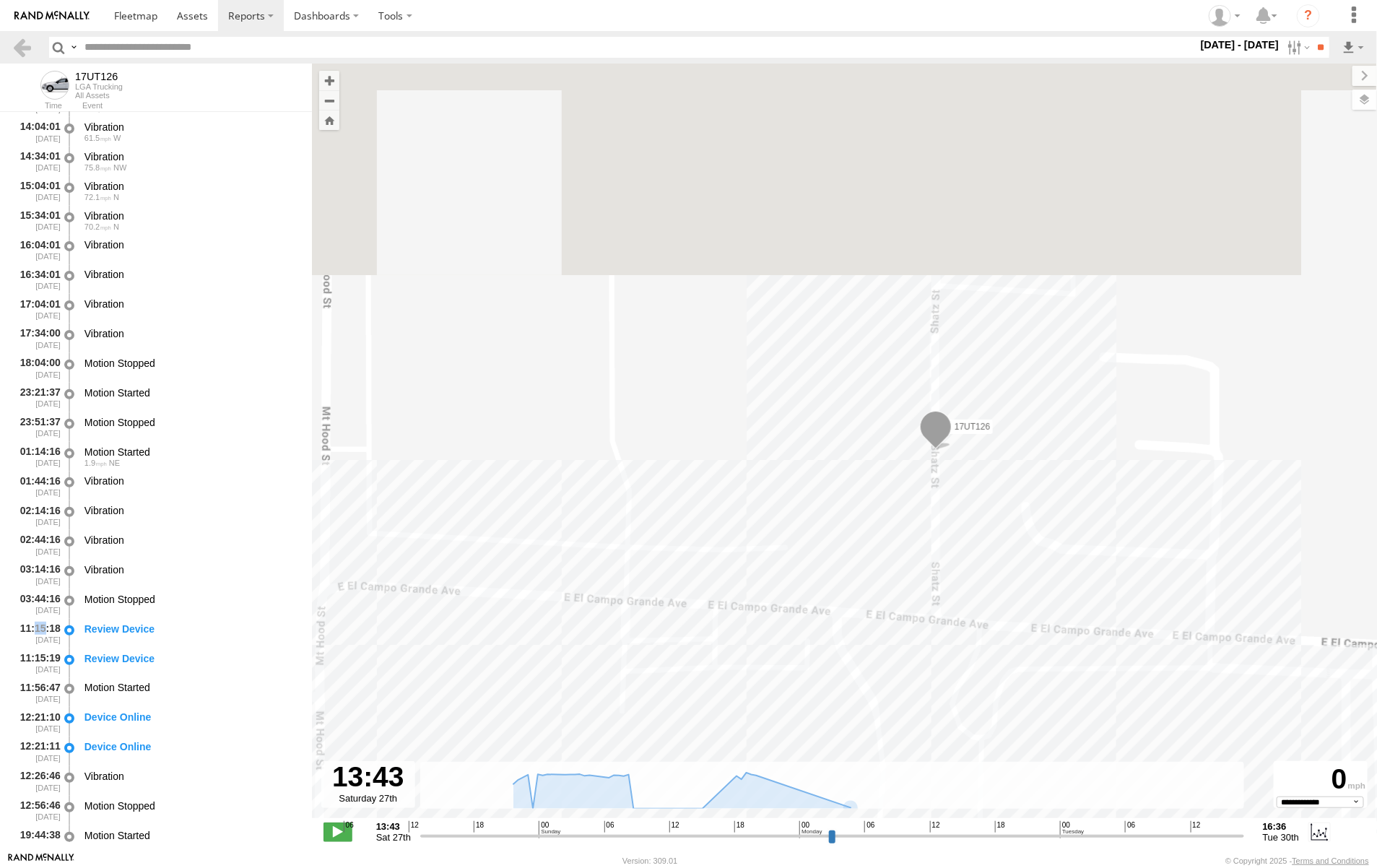
drag, startPoint x: 1127, startPoint y: 406, endPoint x: 962, endPoint y: 806, distance: 432.7
click at [962, 867] on html at bounding box center [688, 434] width 1377 height 868
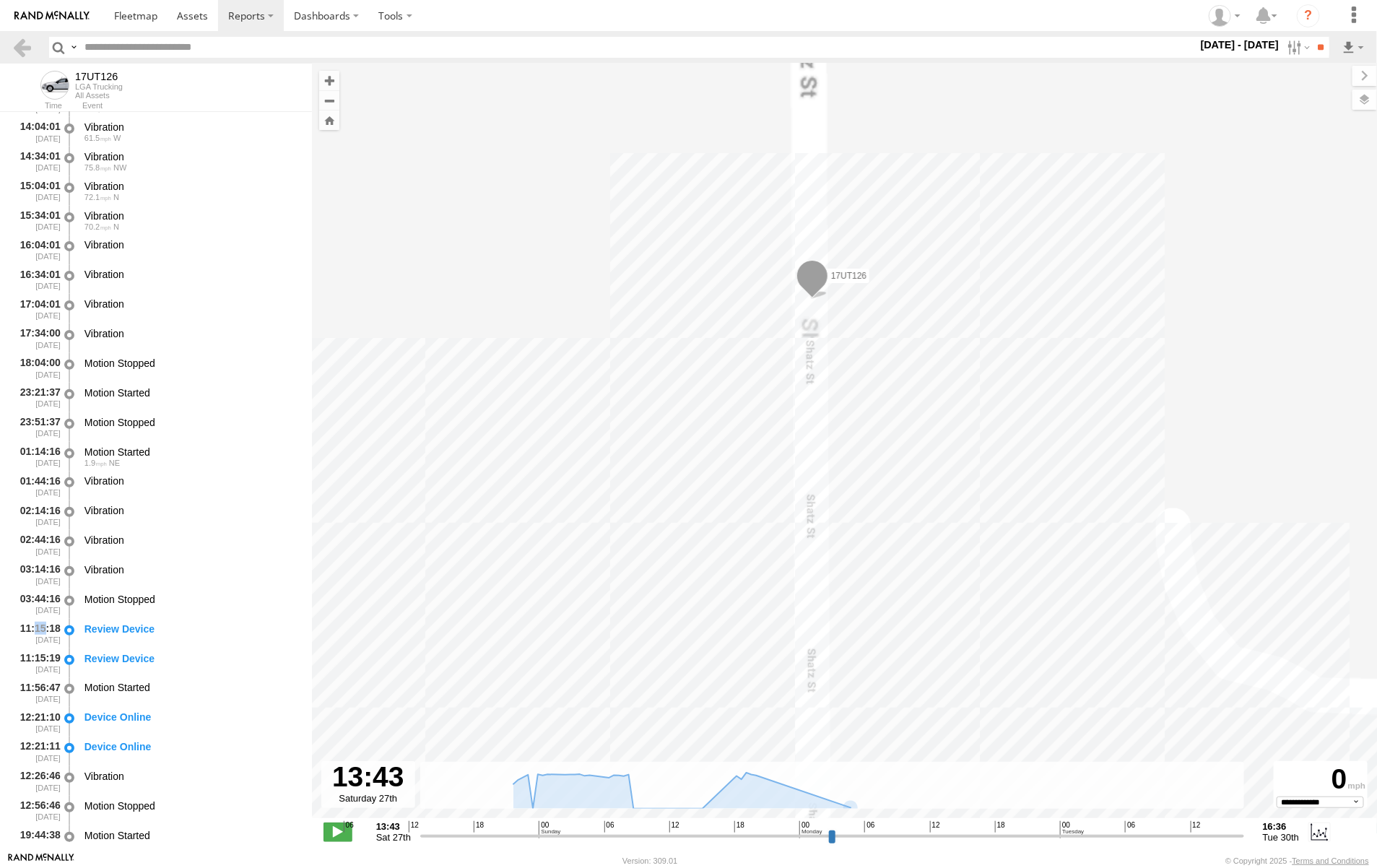
drag, startPoint x: 907, startPoint y: 446, endPoint x: 990, endPoint y: 763, distance: 327.7
click at [989, 763] on div "← Move left → Move right ↑ Move up ↓ Move down + Zoom in - Zoom out Home Jump l…" at bounding box center [844, 458] width 1065 height 788
drag, startPoint x: 1058, startPoint y: 426, endPoint x: 1021, endPoint y: 626, distance: 203.4
click at [1021, 626] on div "17UT126" at bounding box center [844, 448] width 1065 height 769
drag, startPoint x: 1024, startPoint y: 640, endPoint x: 868, endPoint y: 607, distance: 159.5
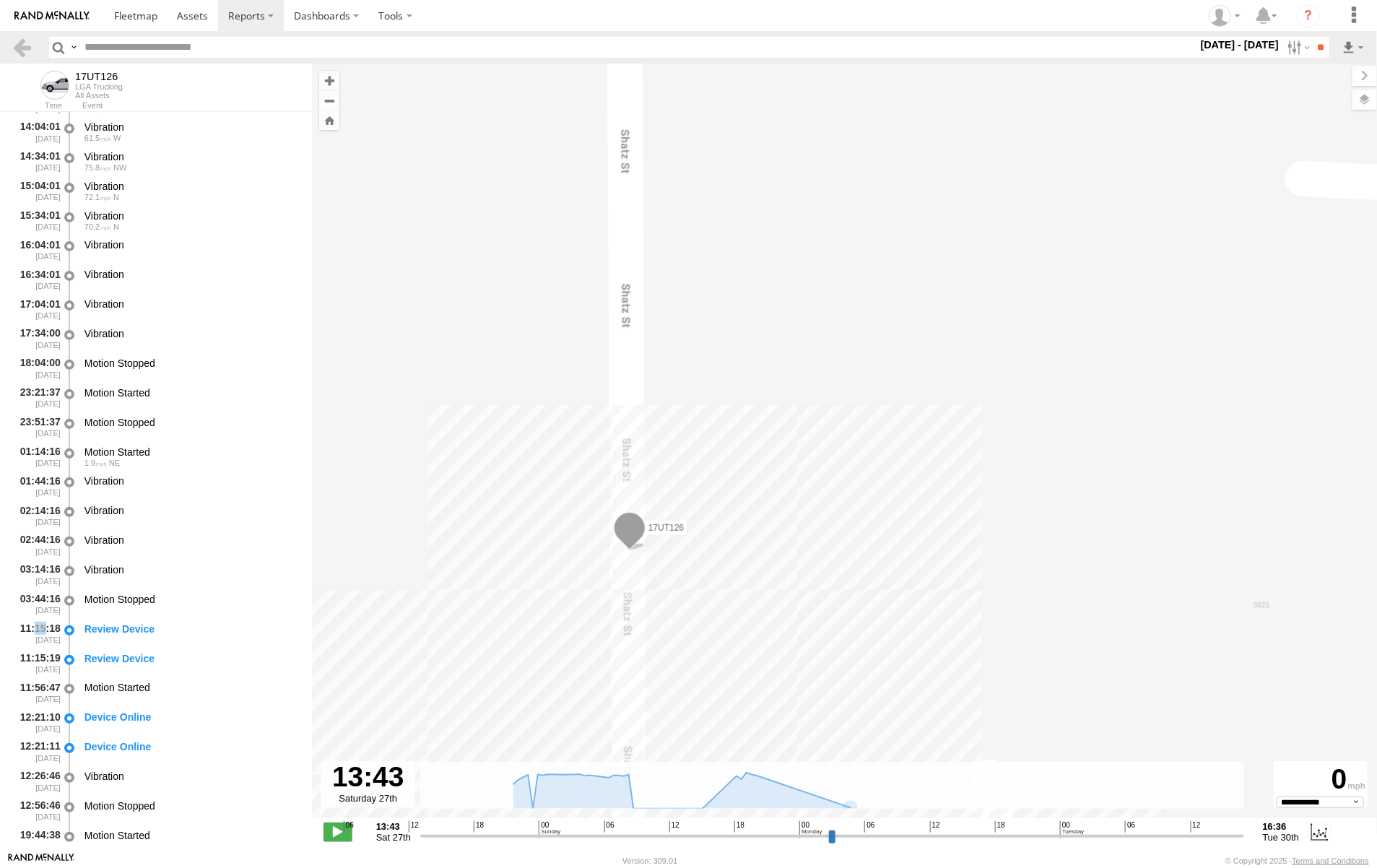
click at [868, 607] on div "17UT126" at bounding box center [844, 448] width 1065 height 769
drag, startPoint x: 863, startPoint y: 625, endPoint x: 1087, endPoint y: 605, distance: 224.9
click at [1085, 607] on div "17UT126" at bounding box center [844, 448] width 1065 height 769
click at [1113, 568] on div "17UT126" at bounding box center [844, 448] width 1065 height 769
drag, startPoint x: 1002, startPoint y: 574, endPoint x: 1065, endPoint y: 608, distance: 71.6
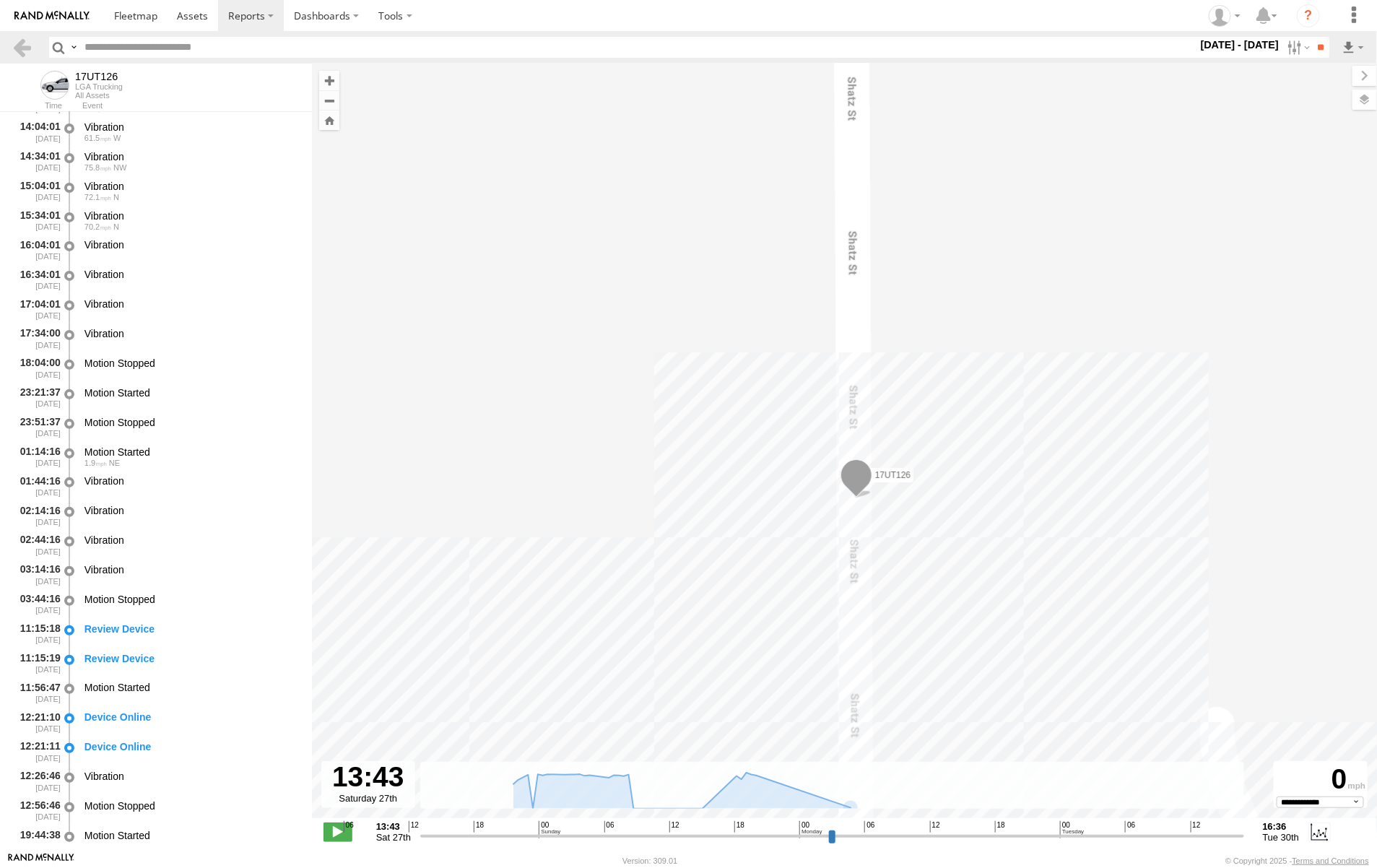
click at [1064, 608] on div "17UT126" at bounding box center [844, 448] width 1065 height 769
drag, startPoint x: 1034, startPoint y: 556, endPoint x: 1001, endPoint y: 499, distance: 65.9
click at [1001, 499] on div "17UT126" at bounding box center [844, 448] width 1065 height 769
